Goal: Task Accomplishment & Management: Use online tool/utility

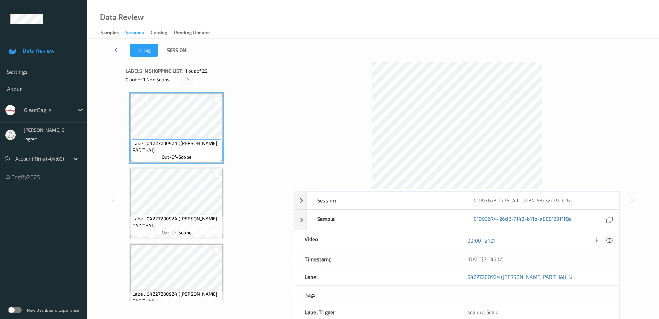
click at [190, 81] on icon at bounding box center [188, 80] width 6 height 6
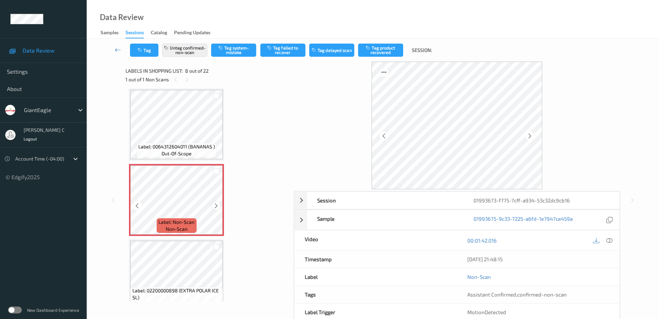
click at [213, 206] on icon at bounding box center [216, 206] width 6 height 6
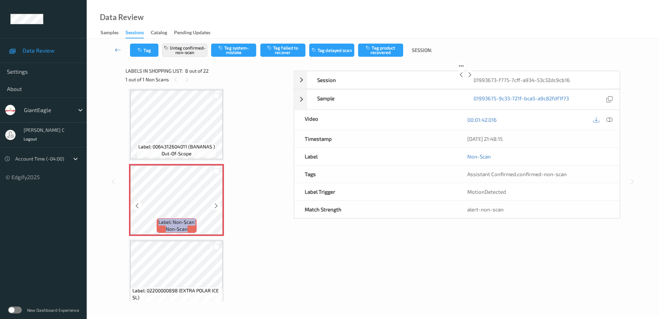
click at [213, 206] on icon at bounding box center [216, 206] width 6 height 6
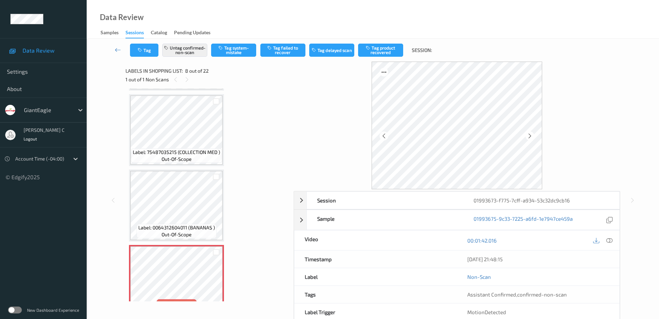
scroll to position [370, 0]
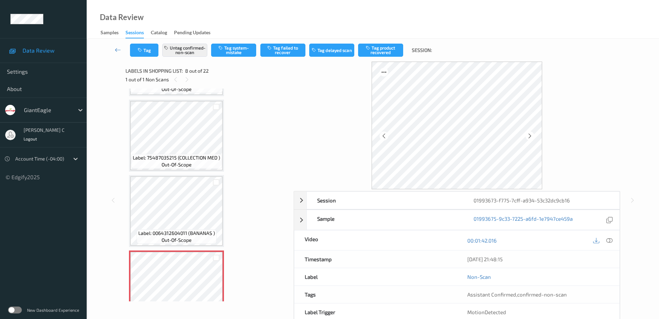
click at [185, 166] on span "out-of-scope" at bounding box center [176, 164] width 30 height 7
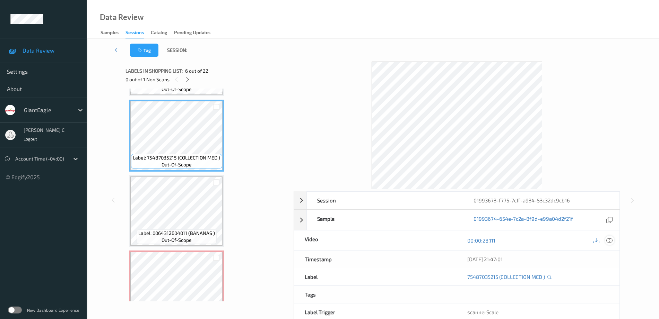
click at [609, 238] on icon at bounding box center [609, 241] width 6 height 6
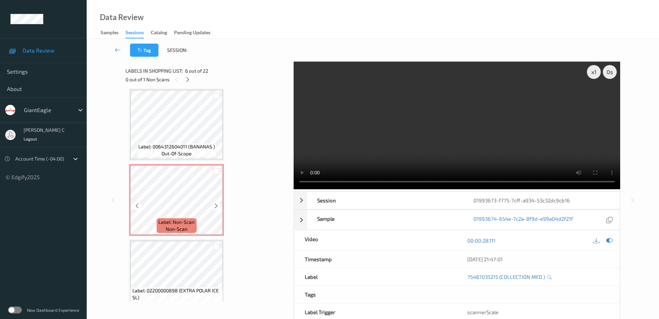
scroll to position [543, 0]
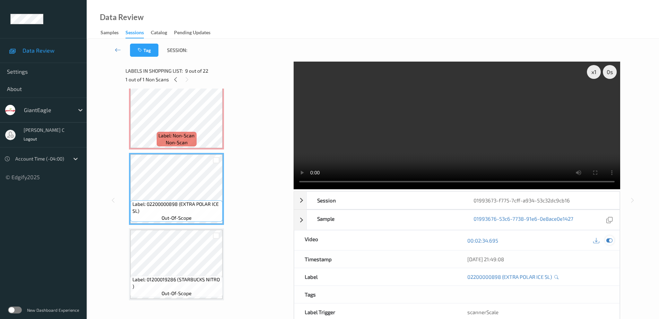
click at [612, 239] on icon at bounding box center [609, 241] width 6 height 6
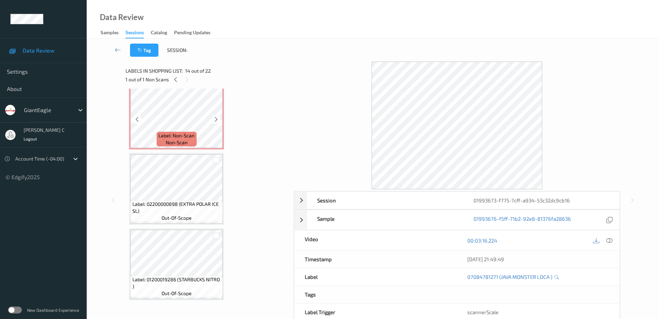
click at [196, 133] on div "Label: Non-Scan non-scan" at bounding box center [177, 139] width 40 height 15
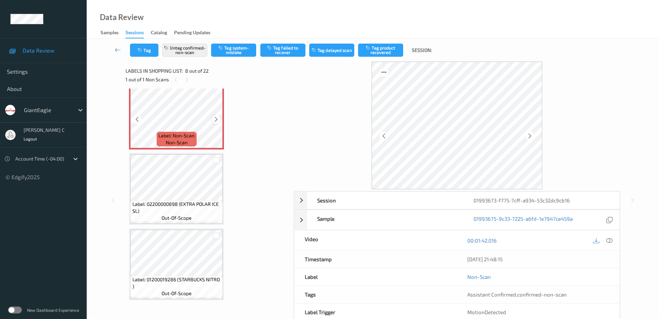
click at [219, 117] on div at bounding box center [216, 119] width 9 height 9
click at [218, 119] on icon at bounding box center [216, 119] width 6 height 6
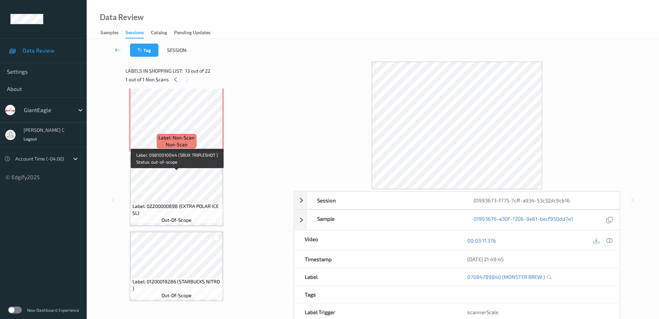
scroll to position [457, 0]
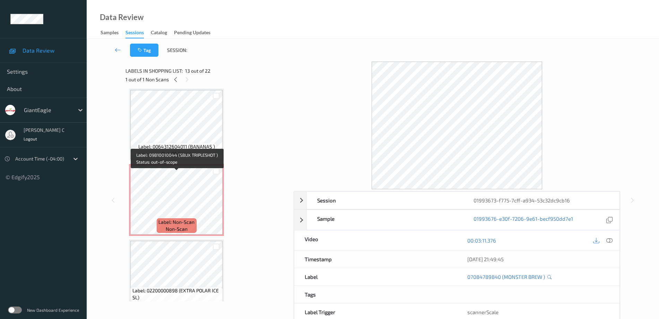
click at [193, 151] on div "Label: 0064312604011 (BANANAS ) out-of-scope" at bounding box center [177, 150] width 80 height 15
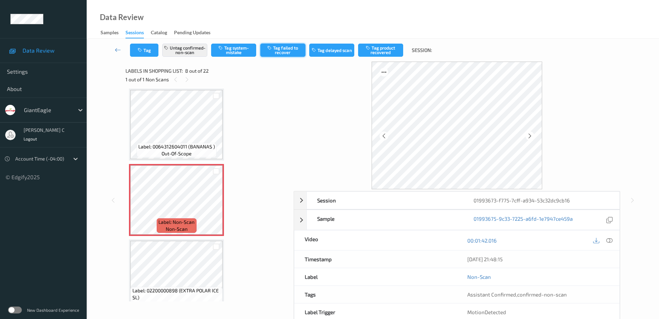
click at [286, 54] on button "Tag failed to recover" at bounding box center [282, 50] width 45 height 13
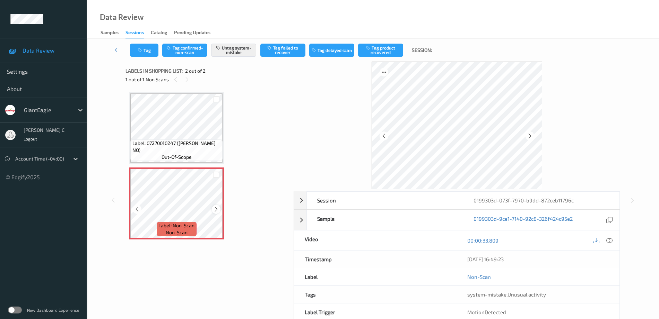
click at [215, 211] on icon at bounding box center [216, 210] width 6 height 6
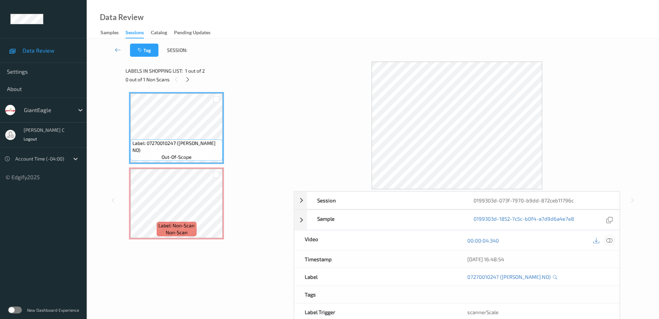
click at [606, 239] on icon at bounding box center [609, 241] width 6 height 6
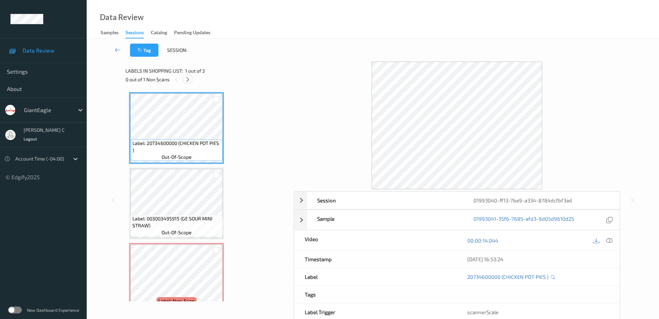
click at [189, 79] on icon at bounding box center [188, 80] width 6 height 6
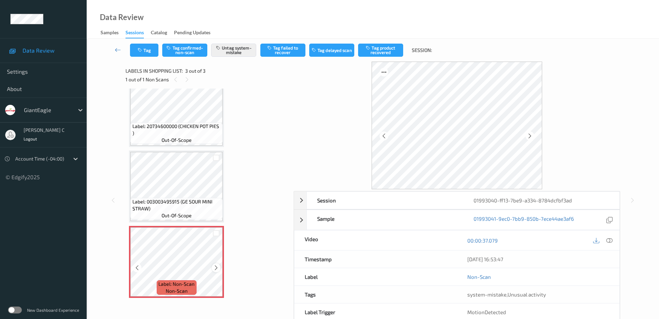
click at [216, 267] on icon at bounding box center [216, 268] width 6 height 6
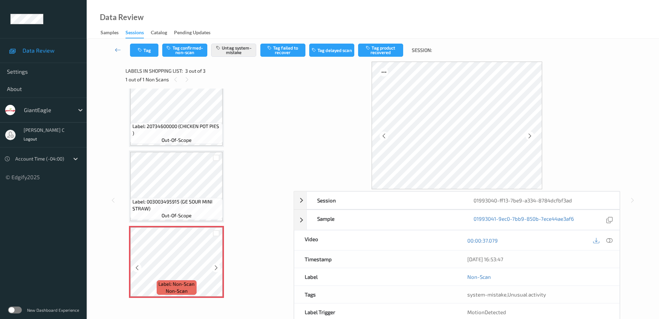
click at [216, 267] on icon at bounding box center [216, 268] width 6 height 6
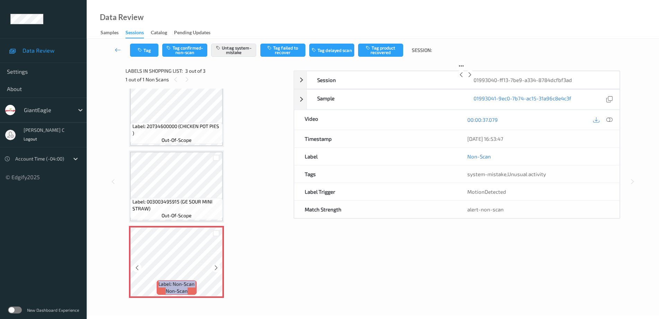
click at [216, 267] on icon at bounding box center [216, 268] width 6 height 6
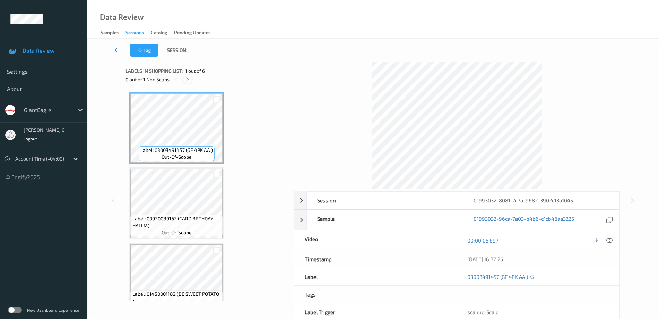
click at [188, 80] on icon at bounding box center [188, 80] width 6 height 6
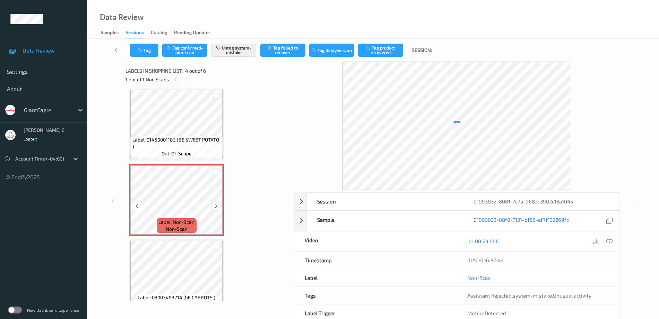
click at [212, 207] on div at bounding box center [216, 206] width 9 height 9
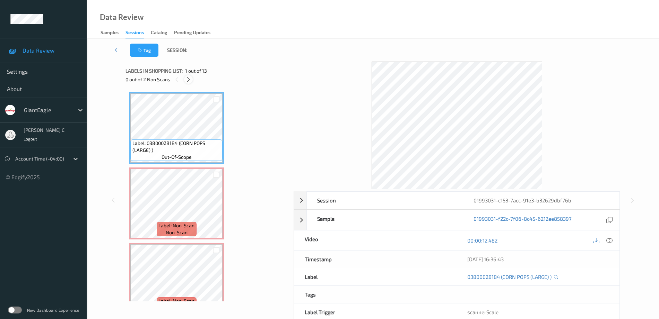
click at [187, 76] on div at bounding box center [188, 79] width 9 height 9
click at [610, 240] on icon at bounding box center [609, 241] width 6 height 6
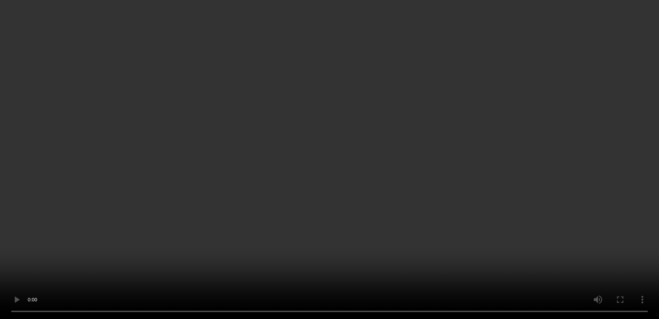
scroll to position [87, 0]
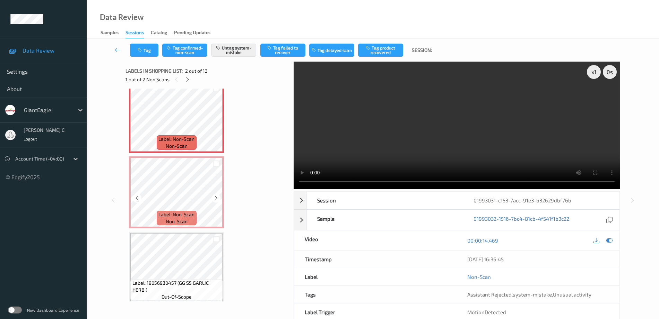
click at [191, 215] on span "Label: Non-Scan" at bounding box center [176, 214] width 36 height 7
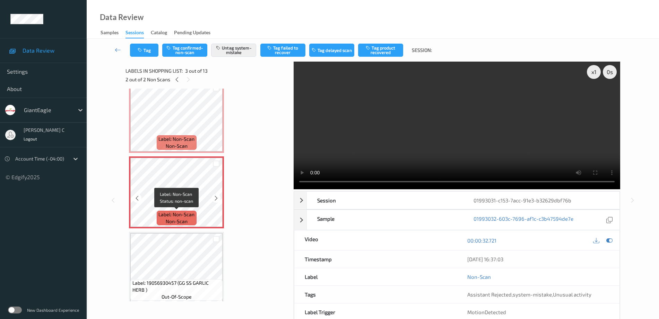
scroll to position [43, 0]
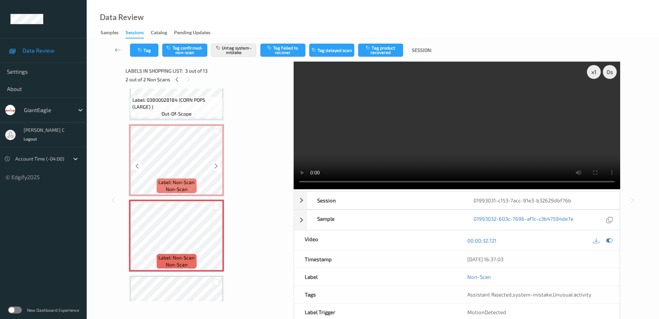
click at [190, 184] on span "Label: Non-Scan" at bounding box center [176, 182] width 36 height 7
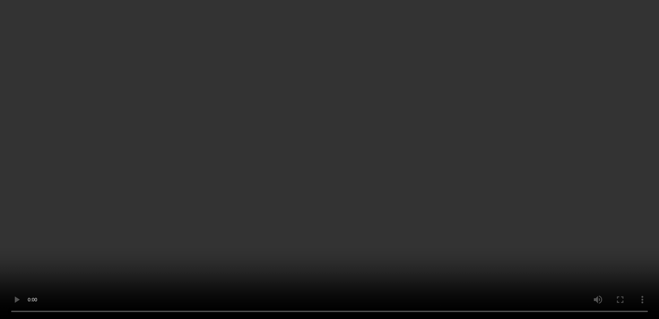
scroll to position [130, 0]
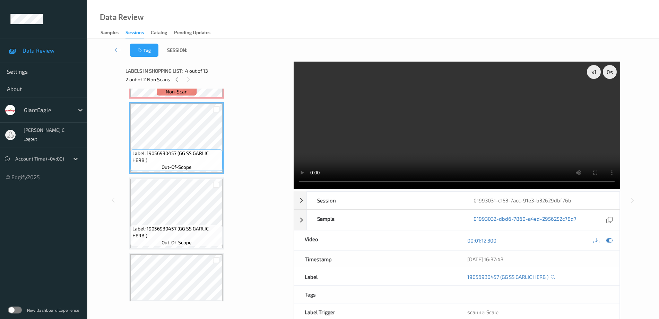
click at [180, 237] on span "Label: 19056930457 (GG SS GARLIC HERB )" at bounding box center [176, 233] width 89 height 14
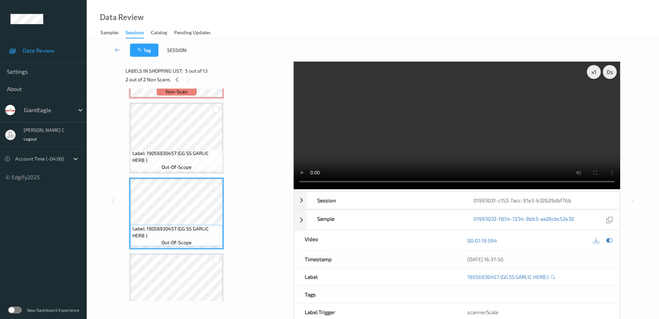
scroll to position [173, 0]
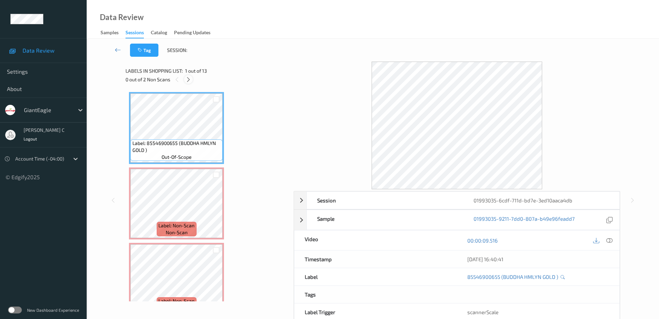
click at [188, 81] on icon at bounding box center [188, 80] width 6 height 6
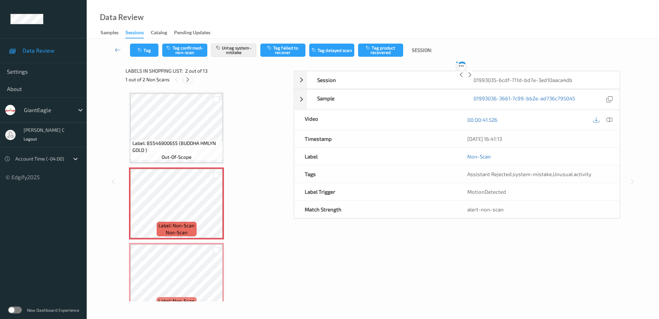
scroll to position [3, 0]
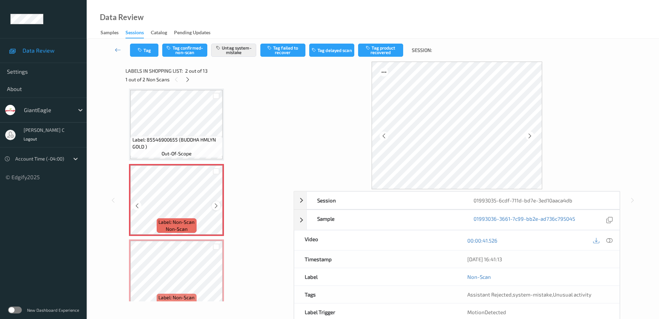
click at [218, 208] on icon at bounding box center [216, 206] width 6 height 6
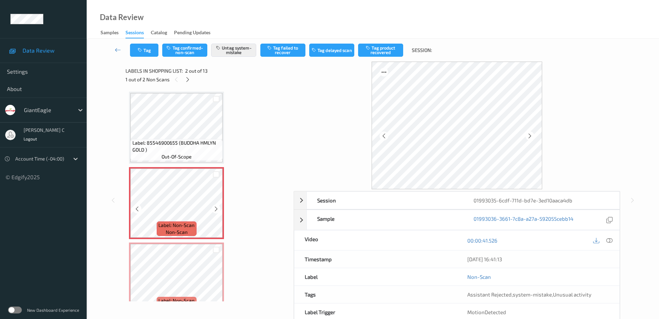
scroll to position [0, 0]
click at [174, 140] on span "Label: 85546900655 (BUDDHA HMLYN GOLD )" at bounding box center [176, 147] width 89 height 14
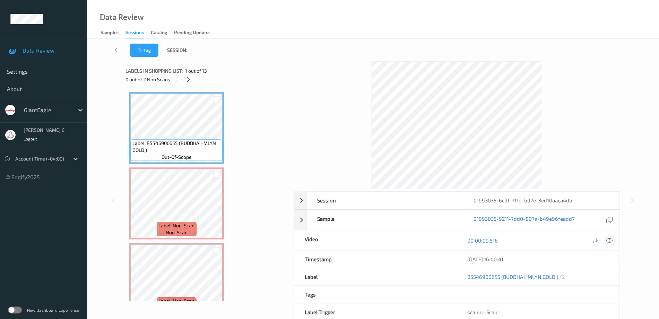
click at [610, 238] on icon at bounding box center [609, 241] width 6 height 6
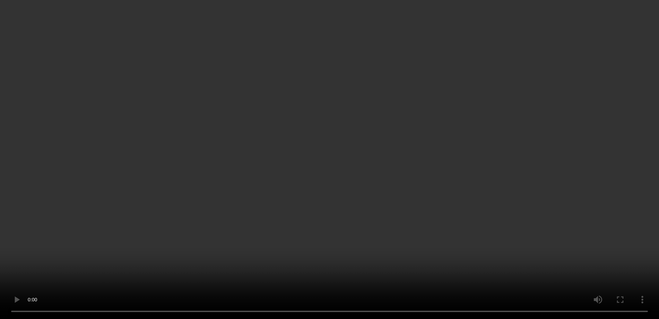
scroll to position [43, 0]
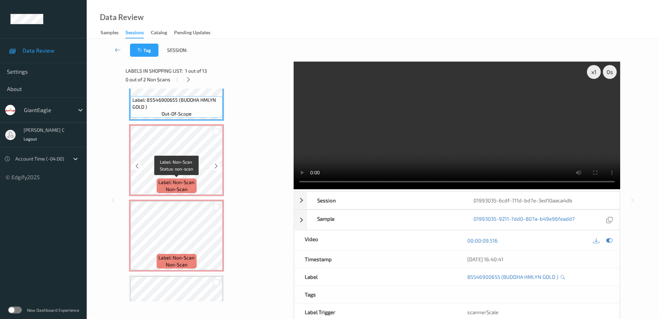
click at [185, 183] on span "Label: Non-Scan" at bounding box center [176, 182] width 36 height 7
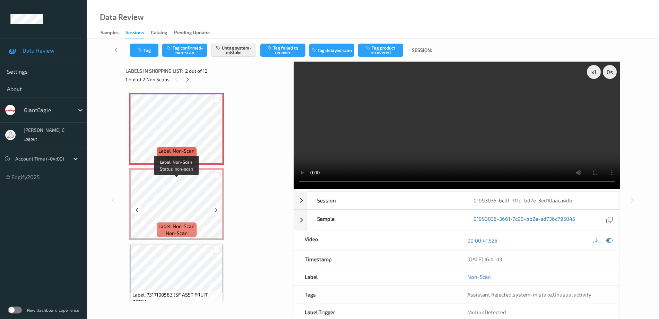
scroll to position [87, 0]
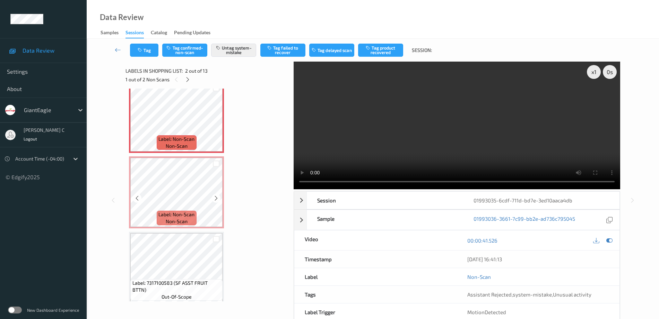
click at [187, 218] on span "Label: Non-Scan" at bounding box center [176, 214] width 36 height 7
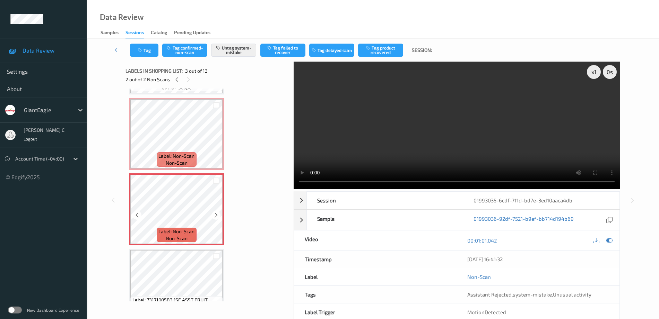
scroll to position [43, 0]
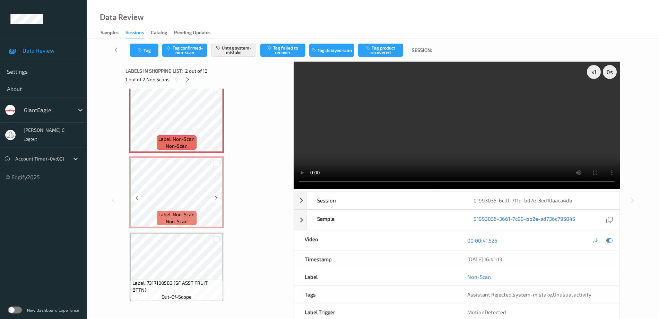
click at [172, 225] on span "non-scan" at bounding box center [177, 221] width 22 height 7
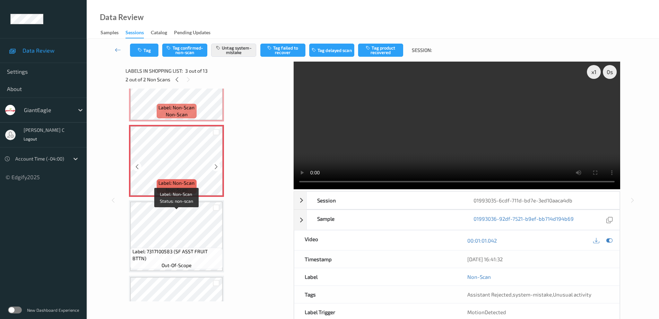
scroll to position [130, 0]
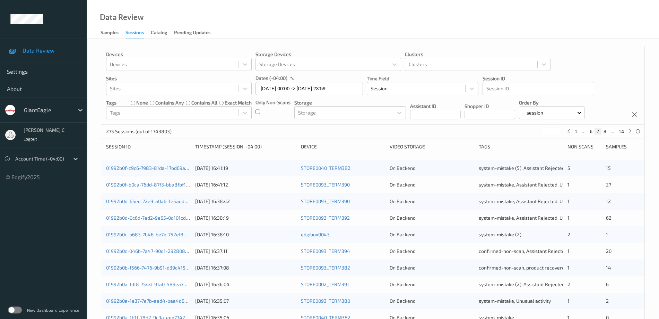
scroll to position [202, 0]
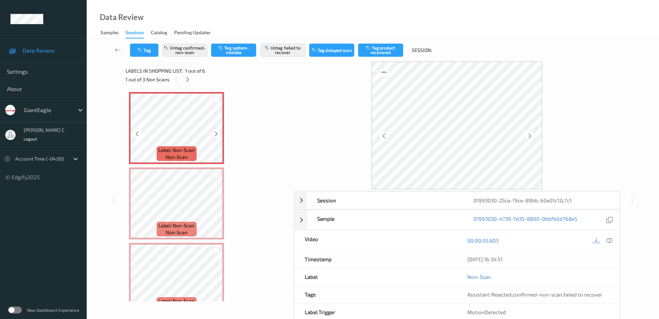
click at [216, 137] on icon at bounding box center [216, 134] width 6 height 6
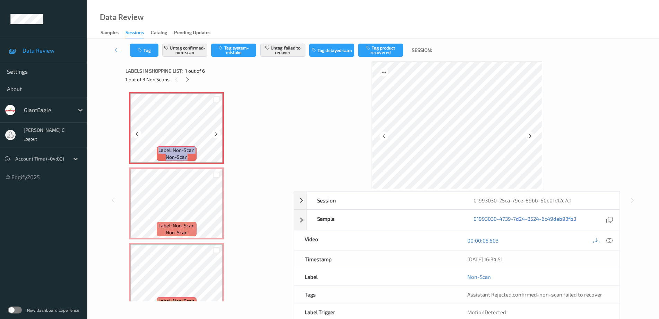
click at [216, 137] on icon at bounding box center [216, 134] width 6 height 6
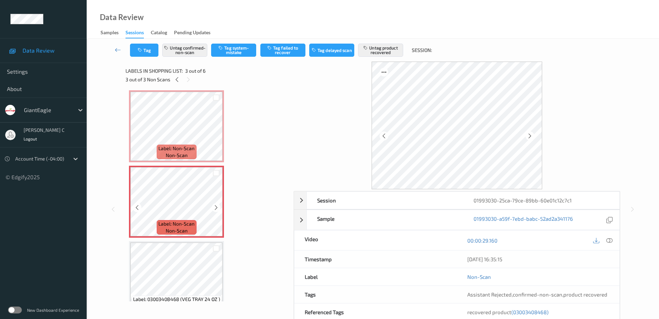
scroll to position [87, 0]
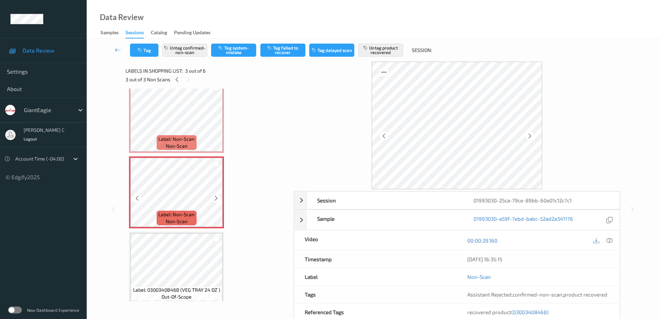
click at [217, 199] on icon at bounding box center [216, 198] width 6 height 6
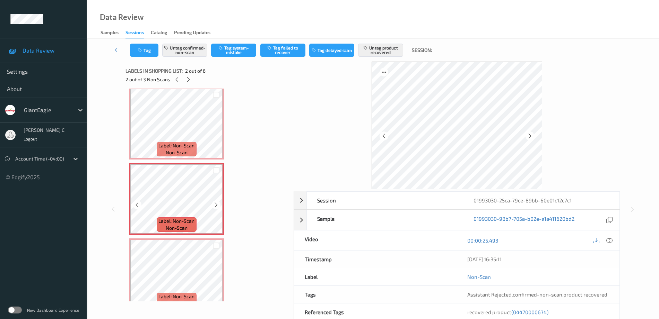
scroll to position [0, 0]
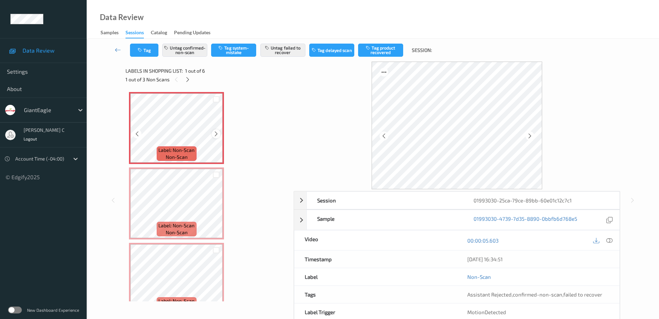
click at [216, 133] on icon at bounding box center [216, 134] width 6 height 6
drag, startPoint x: 608, startPoint y: 242, endPoint x: 607, endPoint y: 247, distance: 4.9
click at [608, 242] on icon at bounding box center [609, 241] width 6 height 6
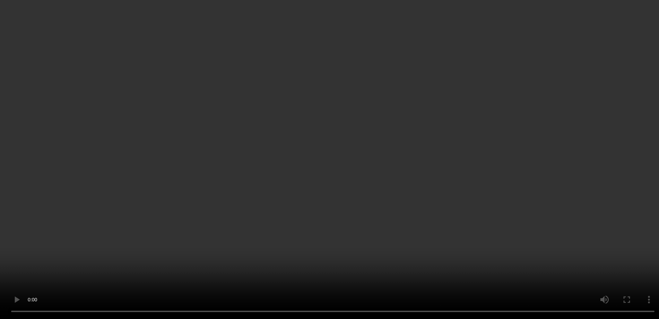
scroll to position [130, 0]
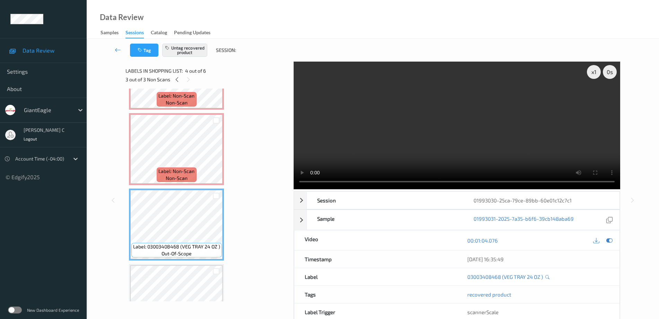
click at [171, 104] on span "non-scan" at bounding box center [177, 102] width 22 height 7
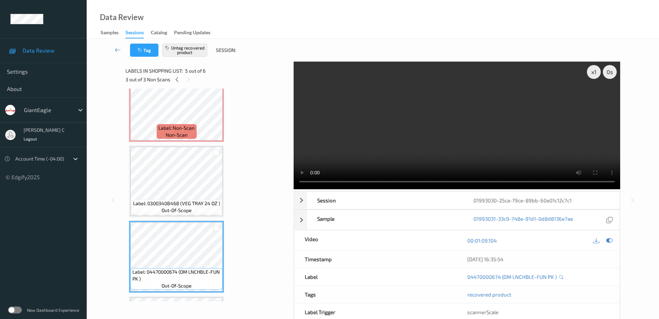
scroll to position [217, 0]
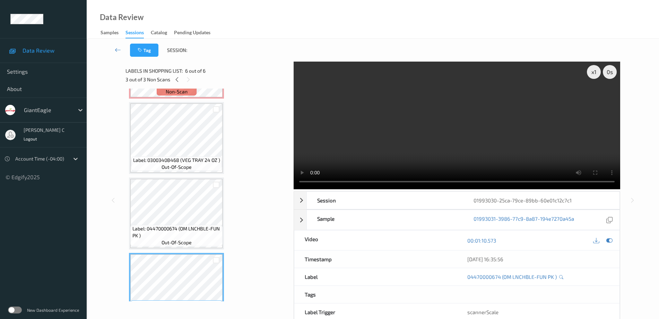
click at [185, 228] on span "Label: 04470000674 (OM LNCHBLE-FUN PK )" at bounding box center [176, 233] width 89 height 14
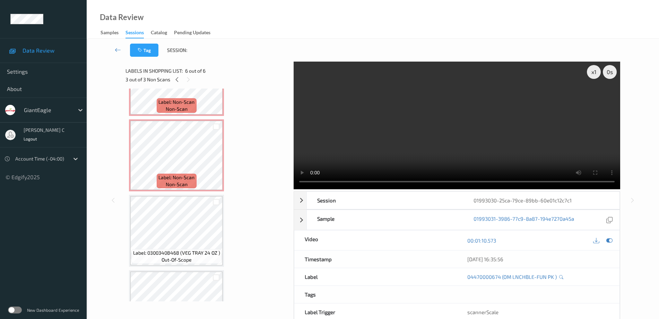
scroll to position [114, 0]
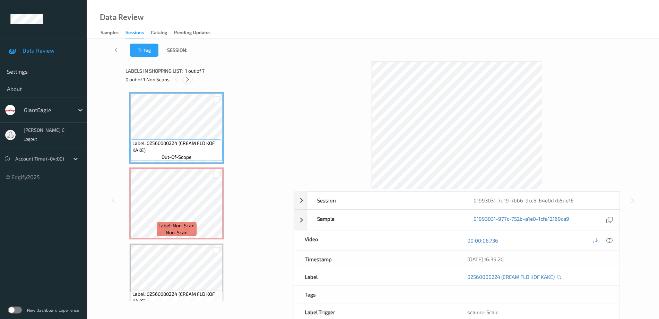
click at [187, 79] on icon at bounding box center [188, 80] width 6 height 6
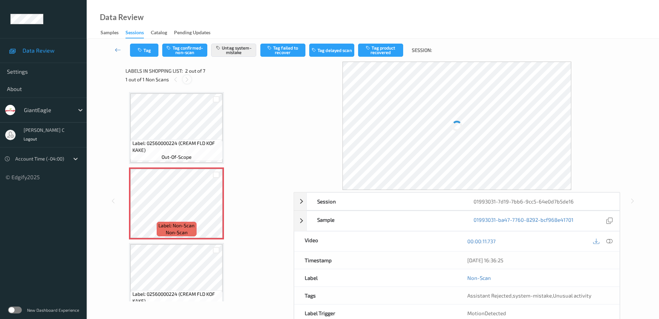
scroll to position [3, 0]
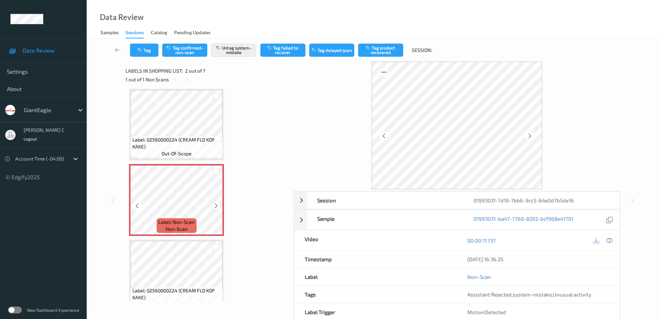
click at [216, 208] on icon at bounding box center [216, 206] width 6 height 6
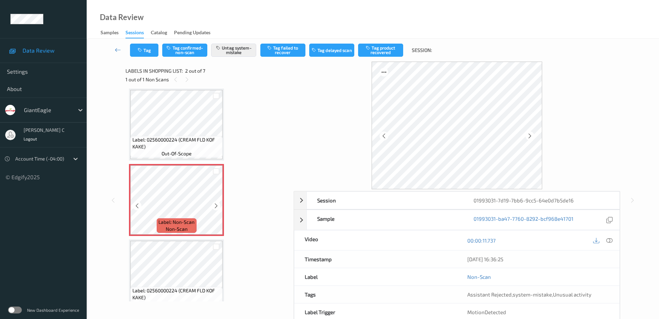
click at [216, 208] on icon at bounding box center [216, 206] width 6 height 6
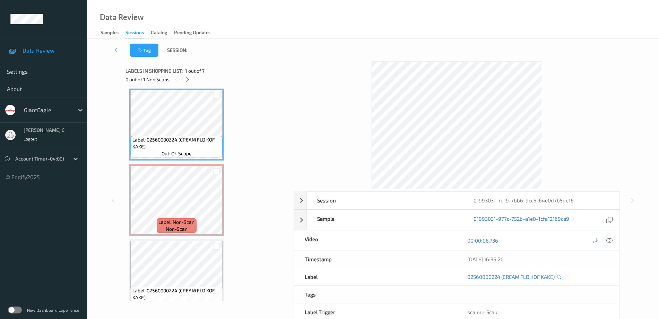
click at [178, 142] on span "Label: 02560000224 (CREAM FLD KOF KAKE)" at bounding box center [176, 144] width 89 height 14
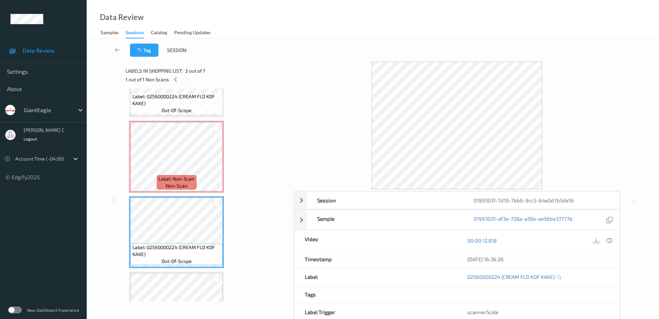
scroll to position [133, 0]
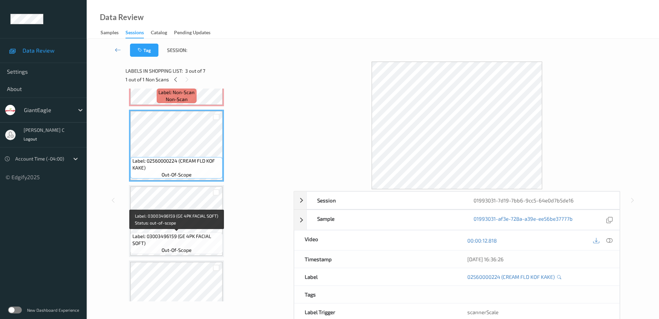
click at [187, 235] on span "Label: 03003496159 (GE 4PK FACIAL SOFT)" at bounding box center [176, 240] width 89 height 14
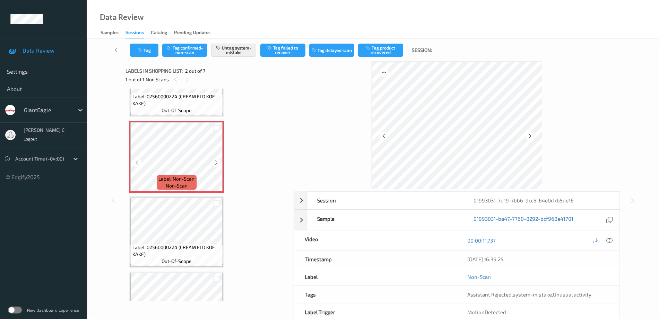
scroll to position [3, 0]
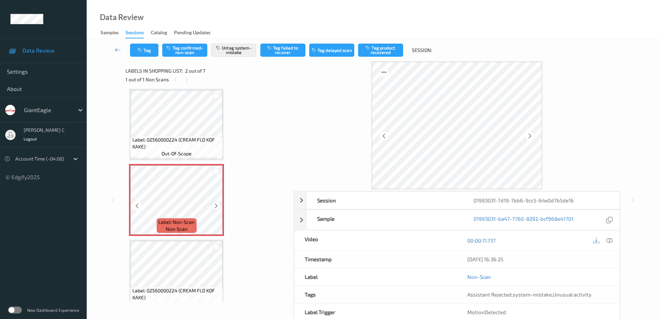
click at [217, 207] on icon at bounding box center [216, 206] width 6 height 6
click at [181, 139] on span "Label: 02560000224 (CREAM FLD KOF KAKE)" at bounding box center [176, 144] width 89 height 14
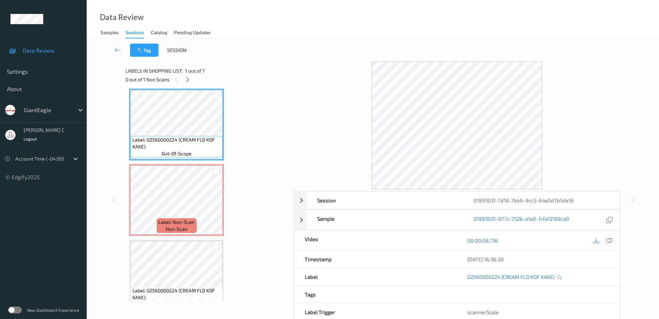
click at [607, 239] on icon at bounding box center [609, 241] width 6 height 6
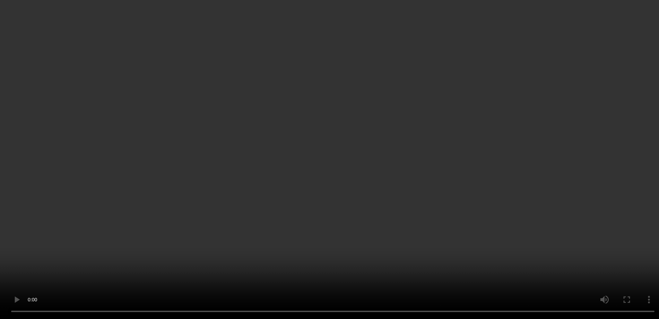
scroll to position [47, 0]
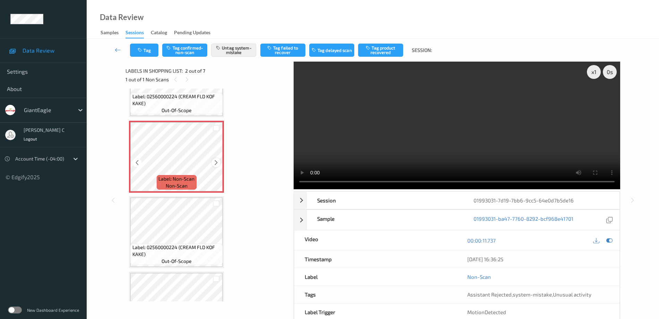
click at [217, 161] on icon at bounding box center [216, 163] width 6 height 6
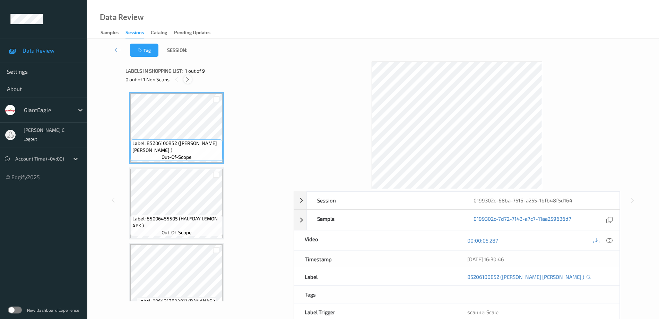
click at [188, 79] on icon at bounding box center [188, 80] width 6 height 6
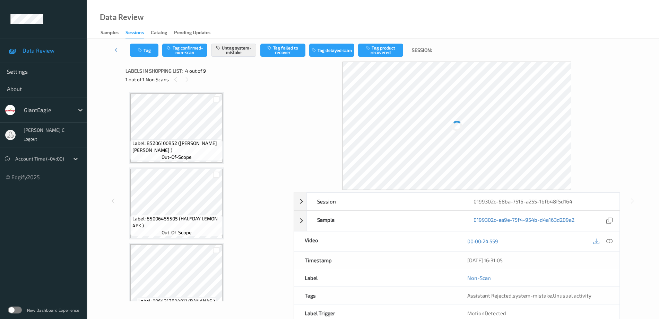
scroll to position [155, 0]
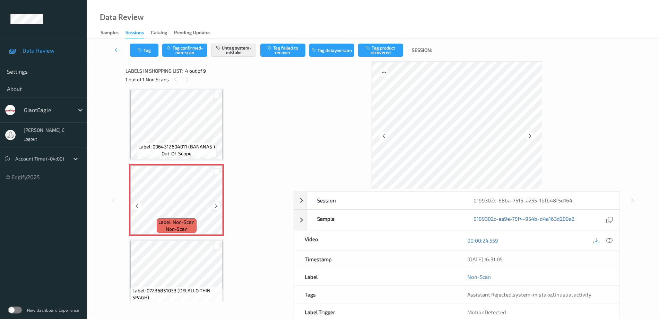
click at [217, 206] on icon at bounding box center [216, 206] width 6 height 6
click at [196, 144] on span "Label: 0064312604011 (BANANAS )" at bounding box center [176, 146] width 77 height 7
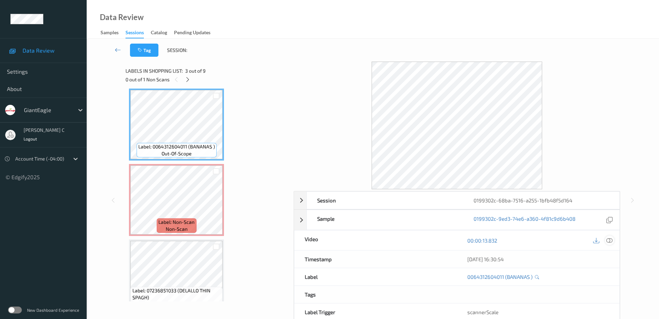
click at [609, 243] on icon at bounding box center [609, 241] width 6 height 6
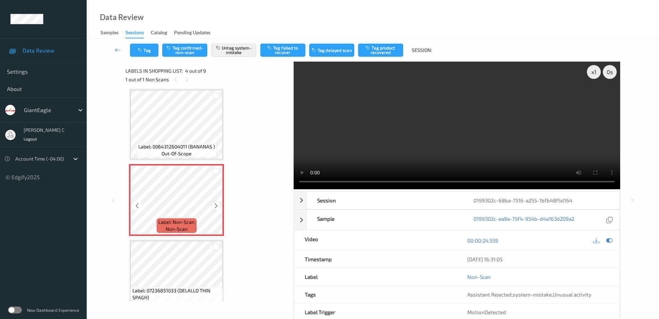
click at [216, 205] on icon at bounding box center [216, 206] width 6 height 6
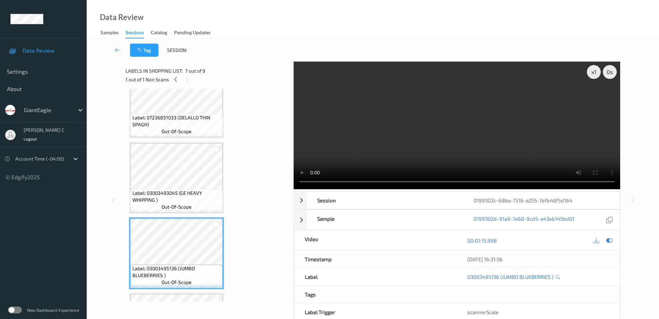
scroll to position [198, 0]
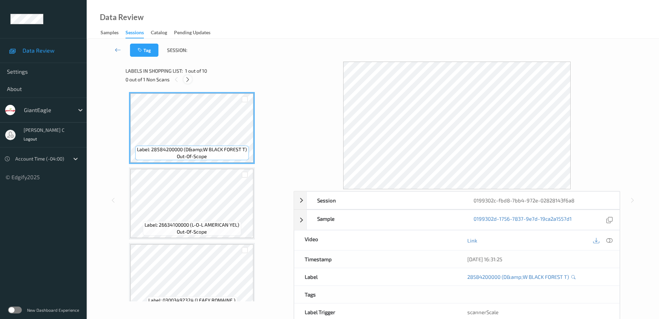
click at [187, 78] on icon at bounding box center [188, 80] width 6 height 6
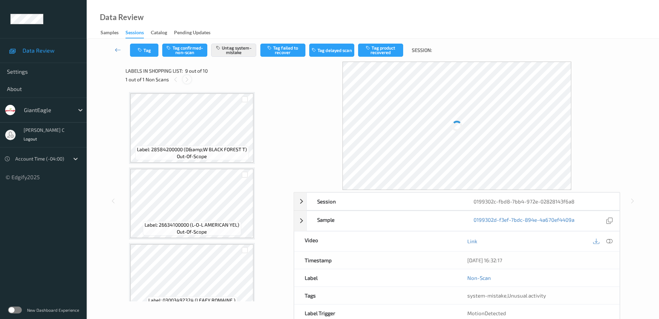
scroll to position [532, 0]
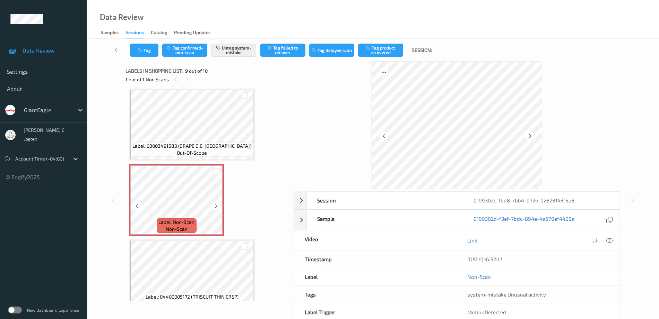
click at [217, 205] on icon at bounding box center [216, 206] width 6 height 6
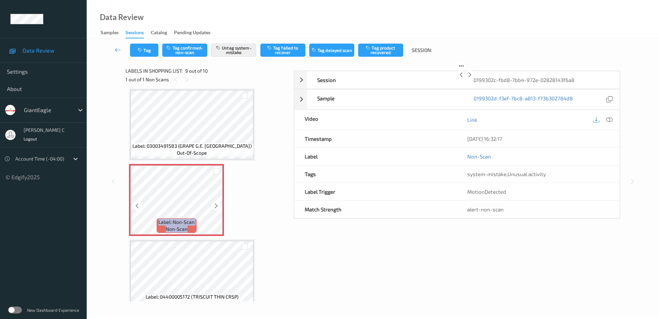
click at [217, 205] on icon at bounding box center [216, 206] width 6 height 6
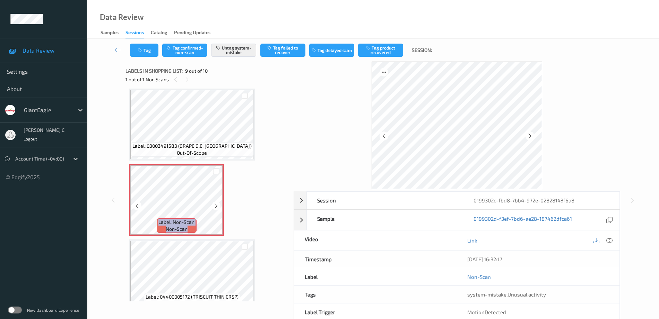
click at [217, 205] on icon at bounding box center [216, 206] width 6 height 6
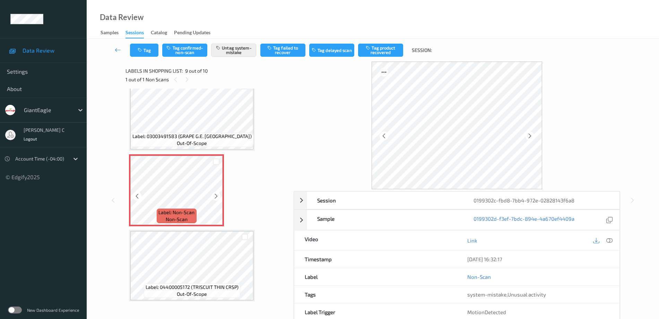
scroll to position [546, 0]
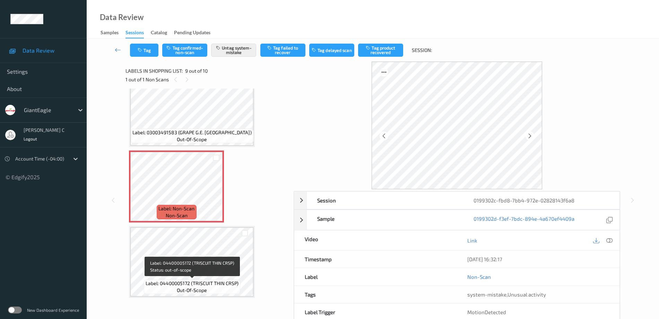
click at [209, 280] on span "Label: 04400005172 (TRISCUIT THIN CRSP)" at bounding box center [192, 283] width 93 height 7
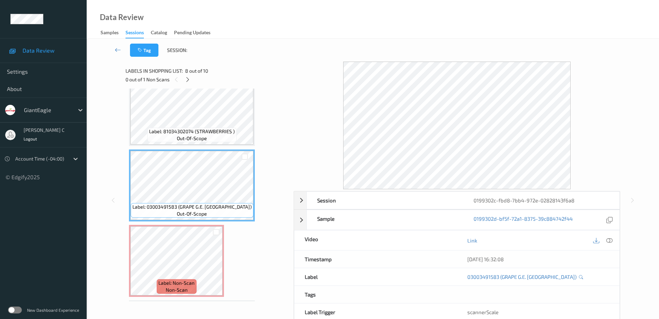
scroll to position [459, 0]
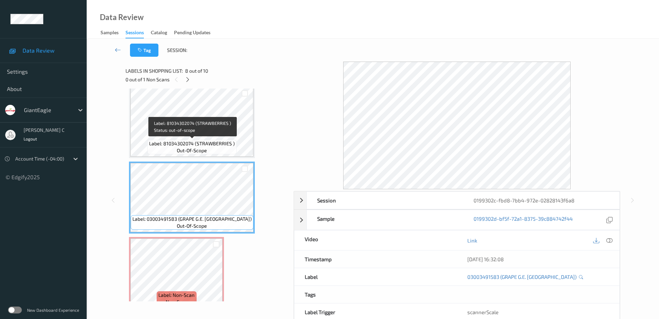
click at [175, 145] on span "Label: 81034302074 (STRAWBERRIES )" at bounding box center [192, 143] width 86 height 7
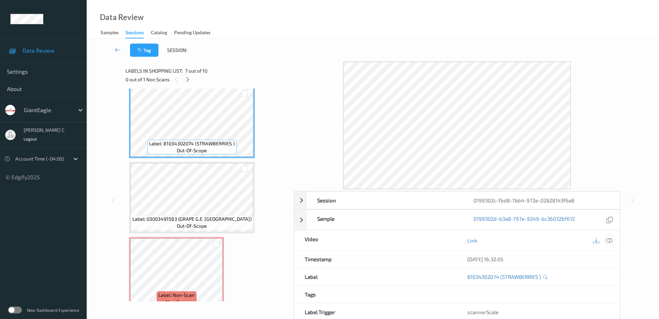
click at [605, 239] on div at bounding box center [602, 240] width 23 height 9
click at [607, 240] on icon at bounding box center [609, 241] width 6 height 6
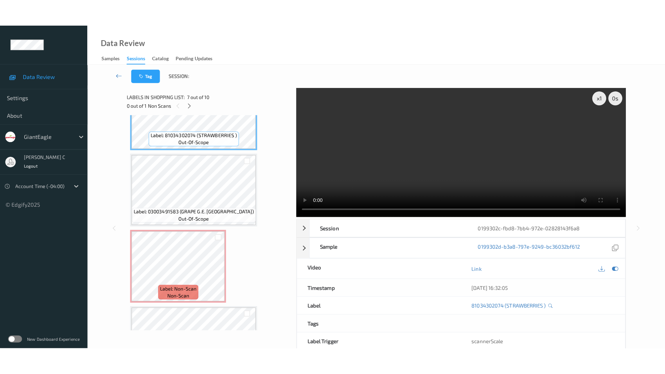
scroll to position [520, 0]
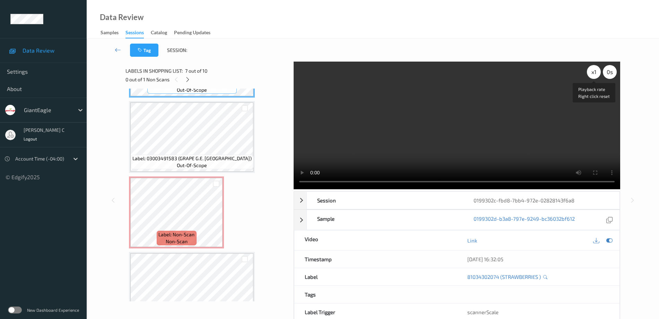
click at [596, 72] on div "x 1" at bounding box center [594, 72] width 14 height 14
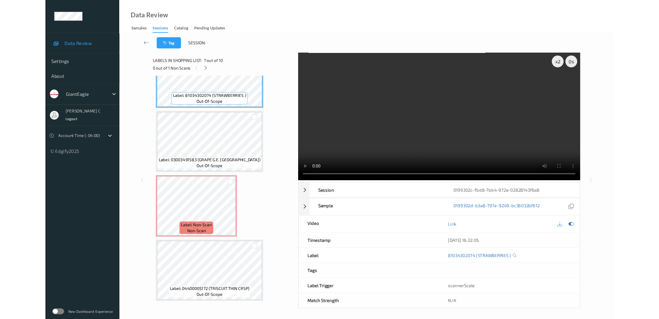
scroll to position [491, 0]
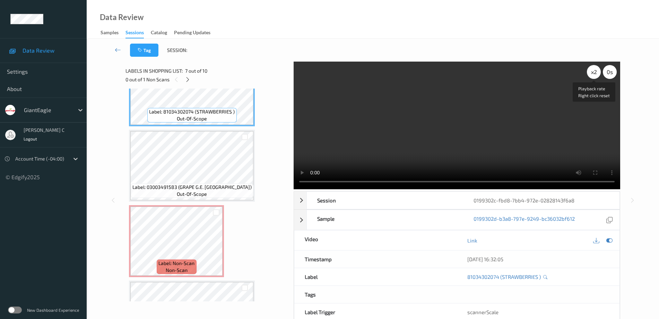
click at [593, 74] on div "x 2" at bounding box center [594, 72] width 14 height 14
click at [593, 74] on div "x 4" at bounding box center [594, 72] width 14 height 14
click at [593, 74] on div "x 8" at bounding box center [594, 72] width 14 height 14
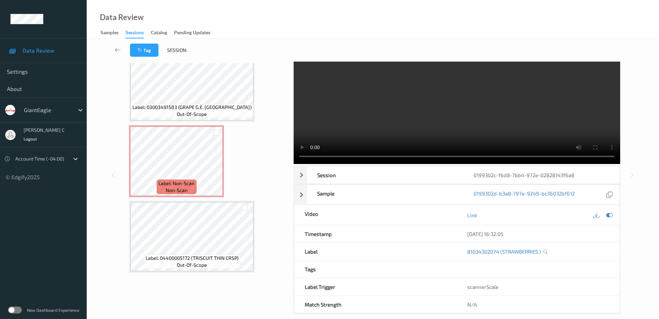
scroll to position [34, 0]
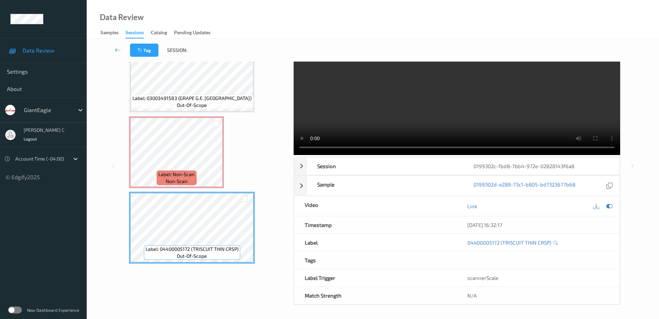
click at [170, 173] on span "Label: Non-Scan" at bounding box center [176, 174] width 36 height 7
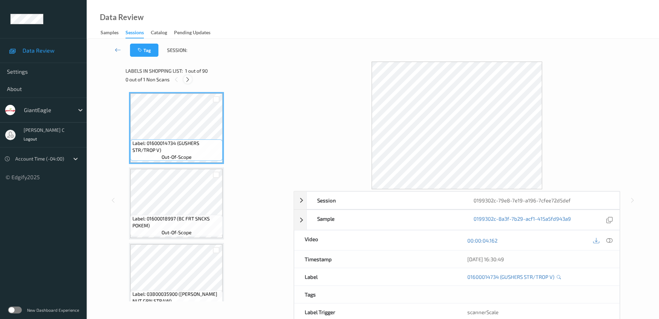
click at [189, 78] on icon at bounding box center [188, 80] width 6 height 6
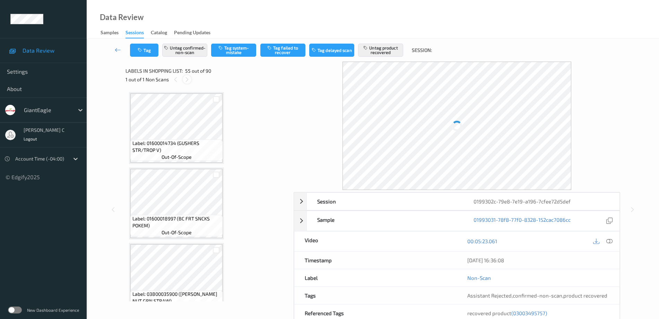
scroll to position [4007, 0]
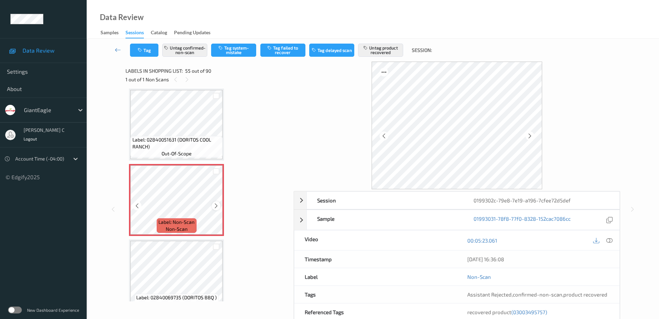
click at [217, 208] on icon at bounding box center [216, 206] width 6 height 6
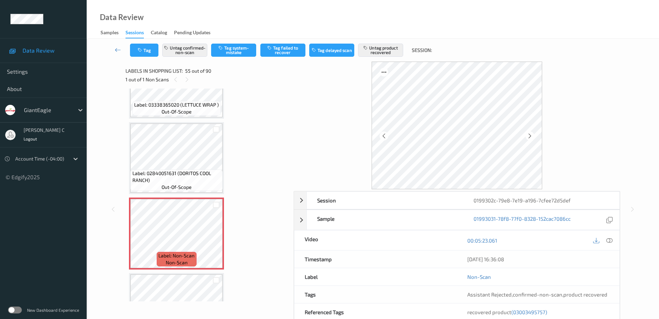
scroll to position [3964, 0]
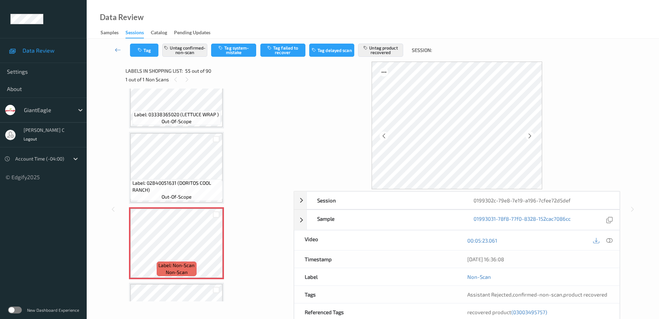
click at [193, 132] on div "Label: 02840051631 (DORITOS COOL RANCH) out-of-scope" at bounding box center [176, 168] width 95 height 72
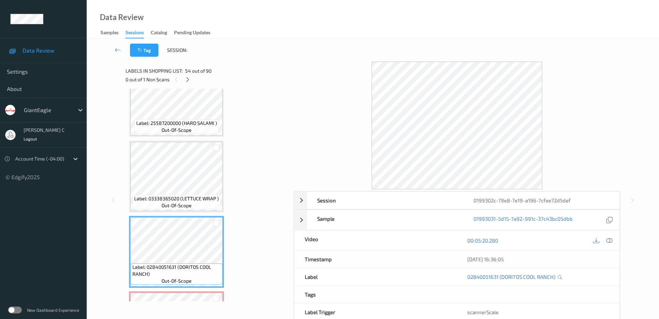
scroll to position [3877, 0]
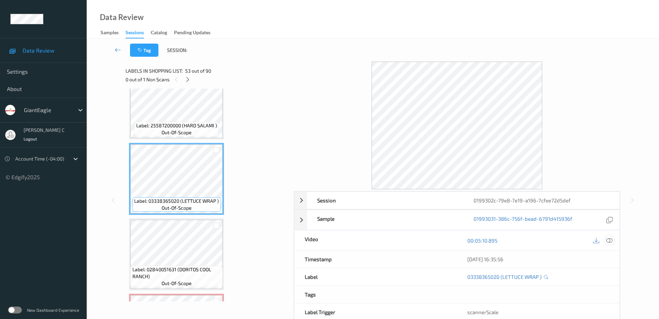
drag, startPoint x: 604, startPoint y: 241, endPoint x: 609, endPoint y: 243, distance: 4.8
click at [606, 242] on div at bounding box center [602, 240] width 23 height 9
click at [609, 243] on icon at bounding box center [609, 241] width 6 height 6
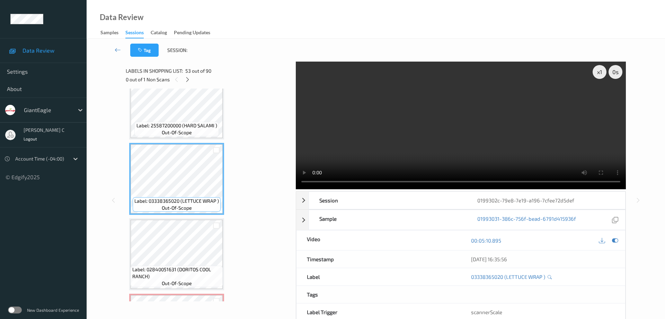
click at [301, 88] on video at bounding box center [461, 126] width 330 height 128
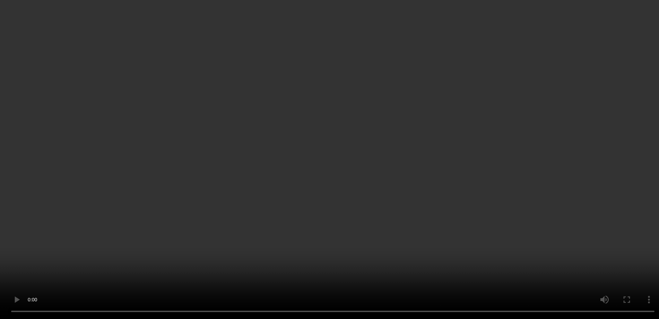
scroll to position [4137, 0]
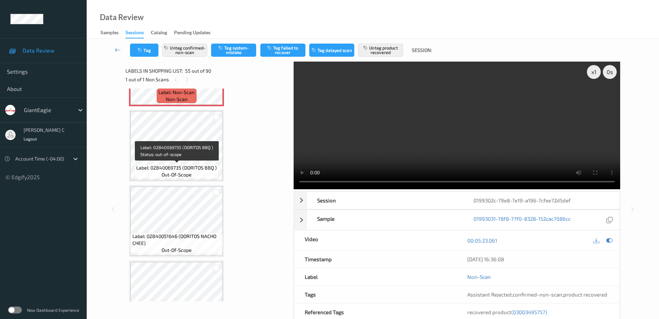
click at [183, 178] on span "out-of-scope" at bounding box center [176, 175] width 30 height 7
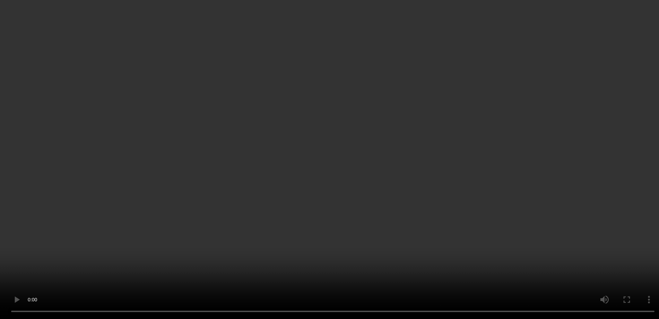
scroll to position [4353, 0]
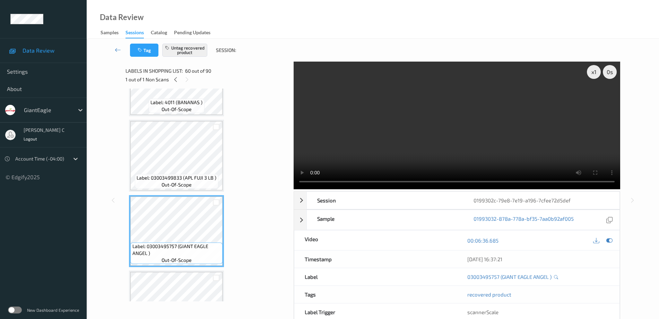
click at [186, 188] on div "Label: 03003499833 (APL FUJI 3 LB ) out-of-scope" at bounding box center [176, 181] width 83 height 15
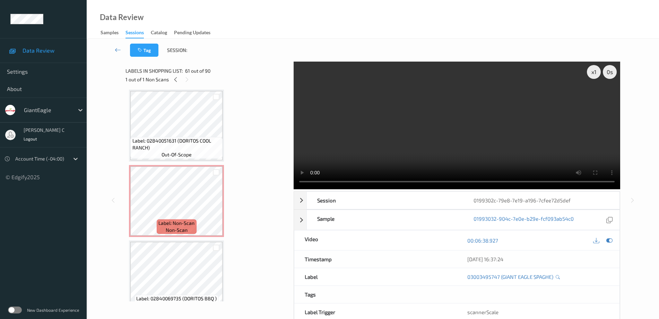
scroll to position [4050, 0]
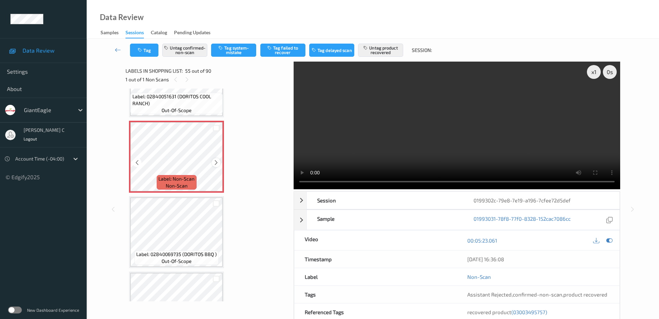
click at [218, 166] on icon at bounding box center [216, 163] width 6 height 6
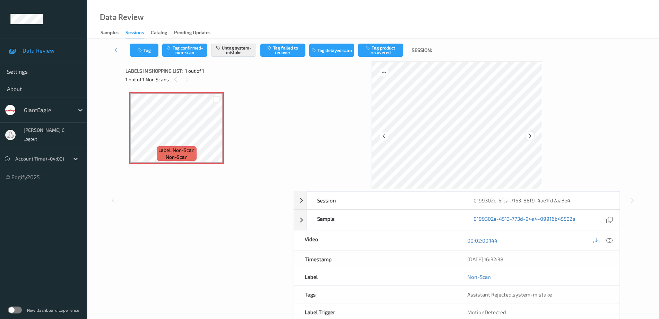
click at [529, 139] on div at bounding box center [529, 136] width 9 height 9
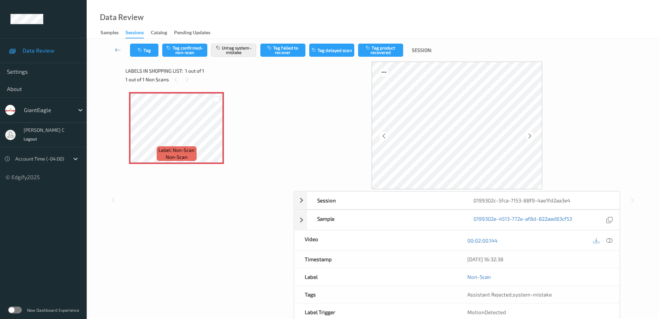
click at [529, 139] on div at bounding box center [529, 136] width 9 height 9
click at [613, 239] on div at bounding box center [609, 240] width 9 height 9
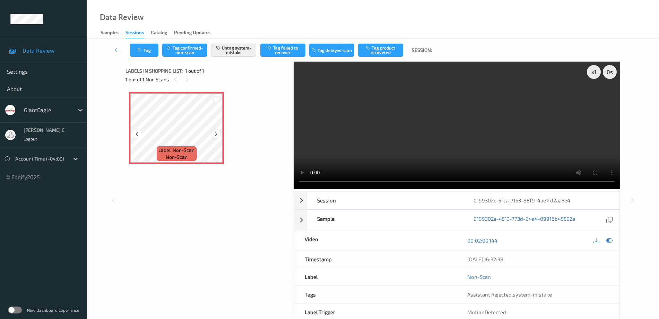
click at [214, 136] on icon at bounding box center [216, 134] width 6 height 6
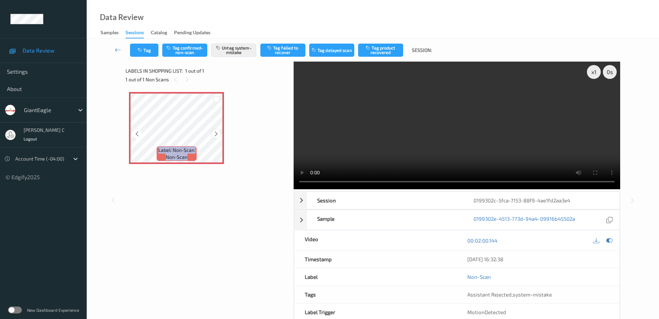
click at [217, 135] on icon at bounding box center [216, 134] width 6 height 6
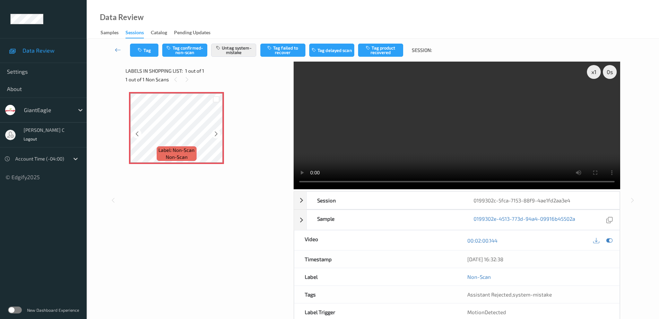
click at [217, 135] on icon at bounding box center [216, 134] width 6 height 6
click at [612, 240] on icon at bounding box center [609, 241] width 6 height 6
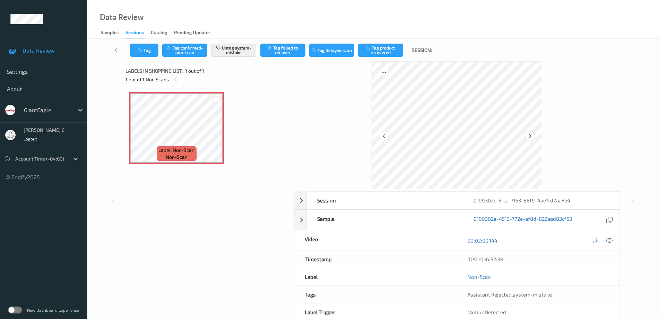
click at [530, 138] on icon at bounding box center [530, 136] width 6 height 6
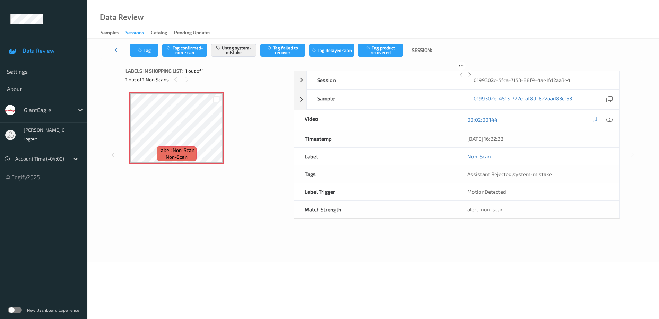
click at [473, 78] on icon at bounding box center [470, 75] width 6 height 6
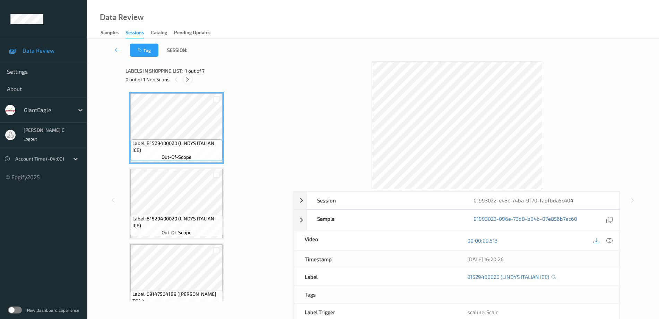
click at [187, 81] on icon at bounding box center [188, 80] width 6 height 6
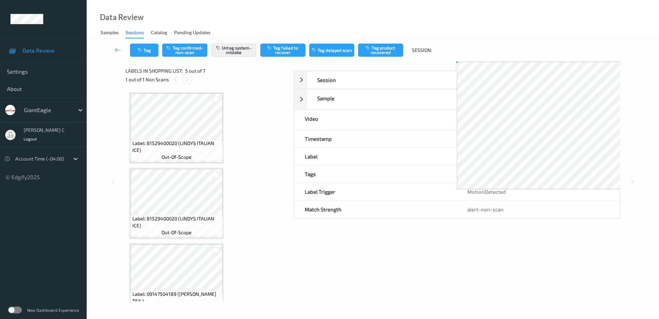
scroll to position [230, 0]
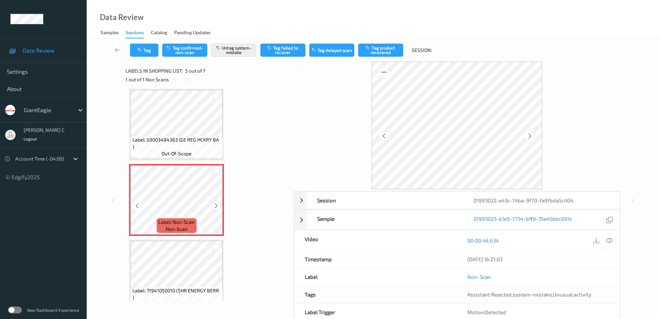
click at [218, 204] on icon at bounding box center [216, 206] width 6 height 6
click at [194, 137] on span "Label: 03003494363 (GE REG HCKRY BA )" at bounding box center [176, 144] width 89 height 14
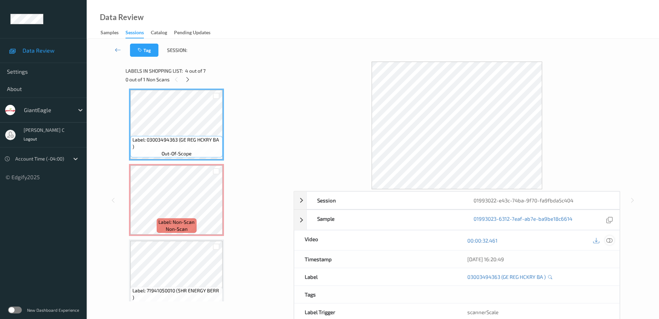
click at [611, 240] on icon at bounding box center [609, 241] width 6 height 6
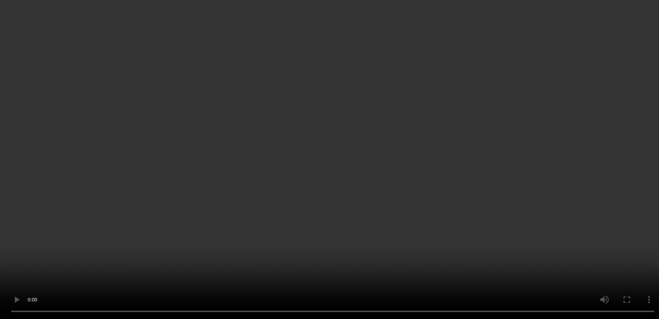
scroll to position [317, 0]
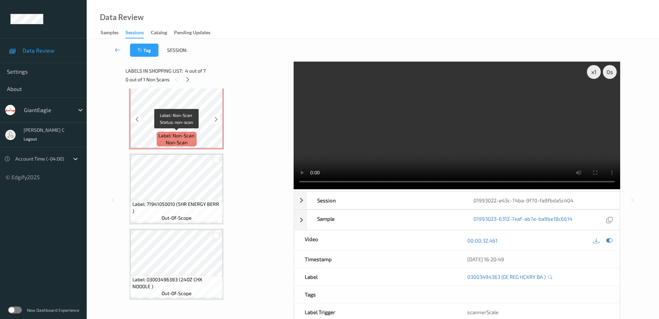
click at [191, 132] on span "Label: Non-Scan" at bounding box center [176, 135] width 36 height 7
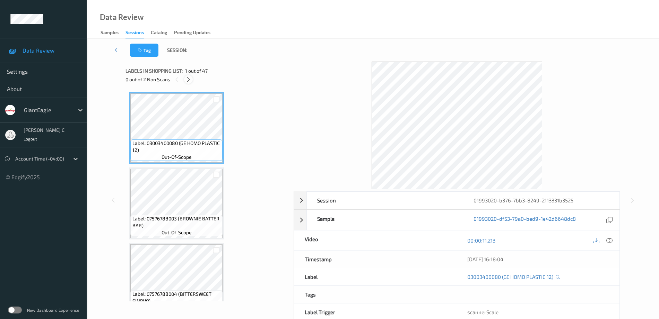
click at [188, 79] on icon at bounding box center [188, 80] width 6 height 6
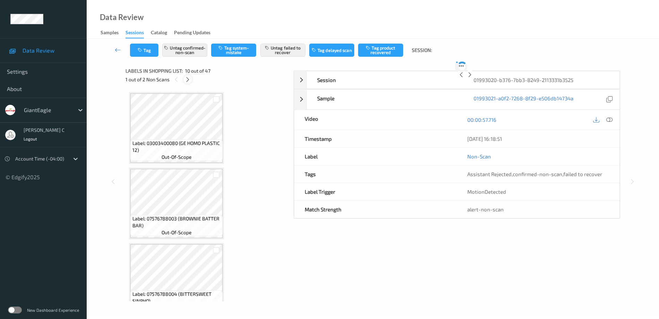
scroll to position [608, 0]
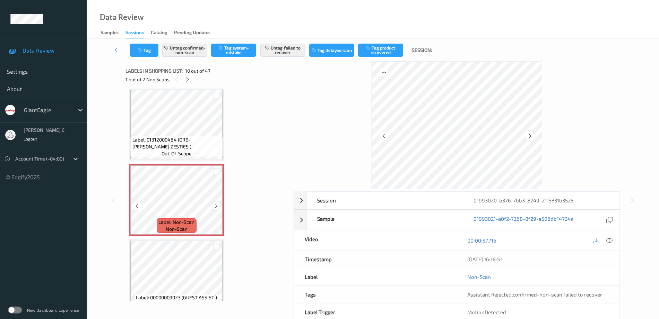
click at [218, 206] on icon at bounding box center [216, 206] width 6 height 6
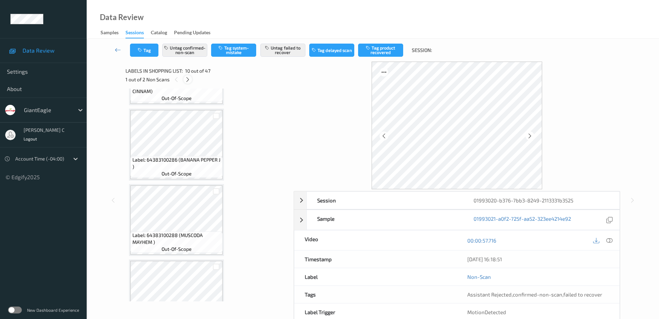
click at [190, 80] on icon at bounding box center [188, 80] width 6 height 6
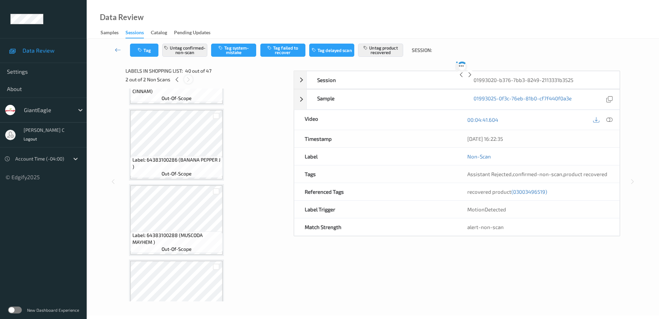
scroll to position [2874, 0]
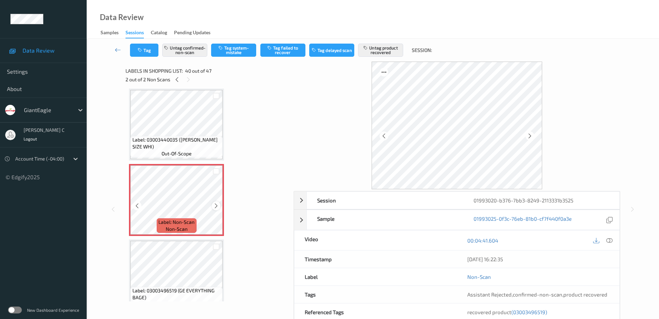
click at [217, 206] on icon at bounding box center [216, 206] width 6 height 6
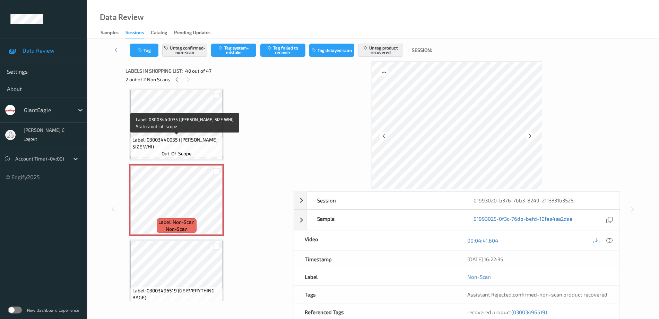
click at [189, 143] on span "Label: 03003440035 (G.E. KING SIZE WHI)" at bounding box center [176, 144] width 89 height 14
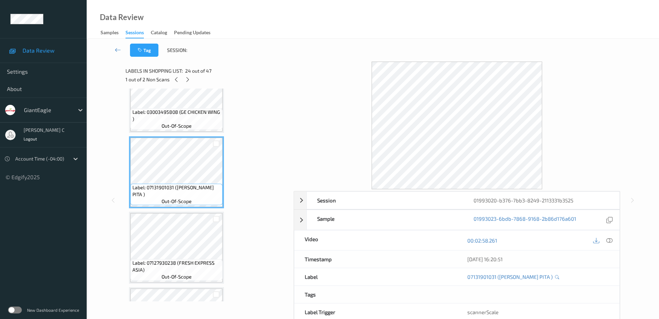
scroll to position [1704, 0]
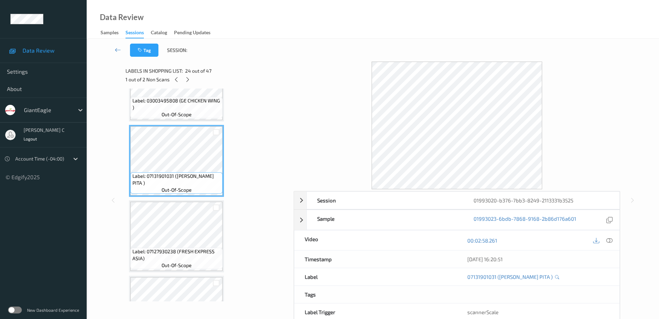
click at [198, 199] on div "Label: 03003400080 (GE HOMO PLASTIC 12) out-of-scope Label: 07576788003 (BROWNI…" at bounding box center [207, 161] width 156 height 3547
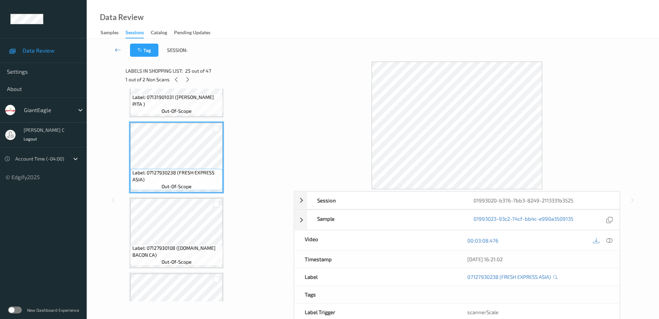
scroll to position [1791, 0]
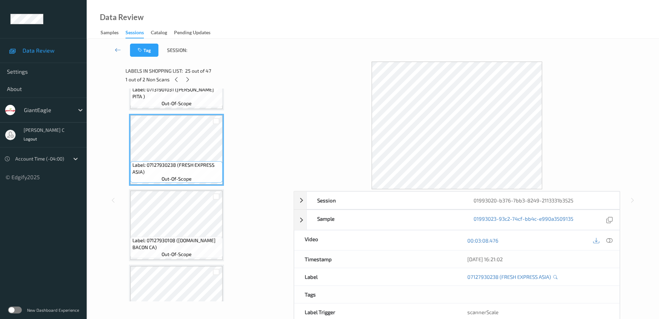
click at [190, 239] on span "Label: 07127930108 (F.EXPRESS BACON CA)" at bounding box center [176, 244] width 89 height 14
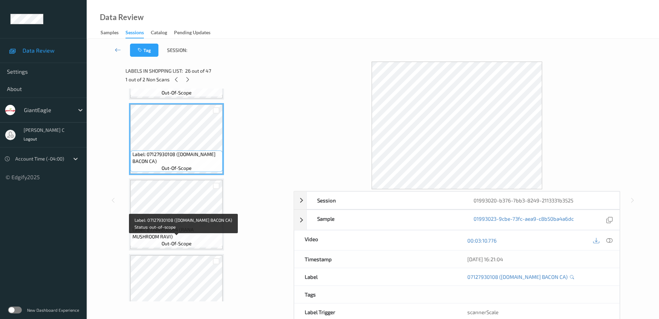
scroll to position [1878, 0]
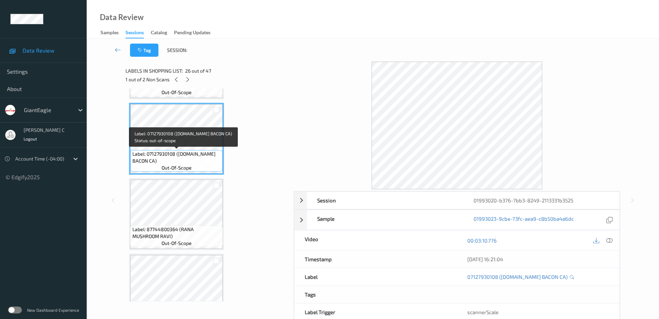
click at [190, 239] on span "Label: 87744800364 (RANA MUSHROOM RAVI)" at bounding box center [176, 233] width 89 height 14
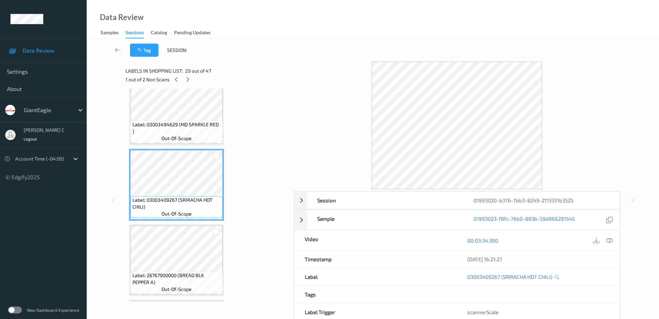
scroll to position [2094, 0]
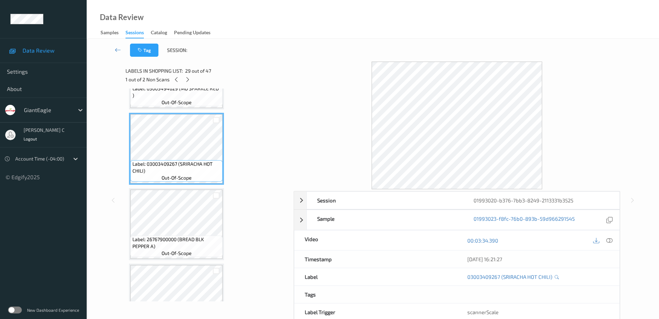
click at [190, 239] on span "Label: 26767900000 (BREAD BLK PEPPER A)" at bounding box center [176, 243] width 89 height 14
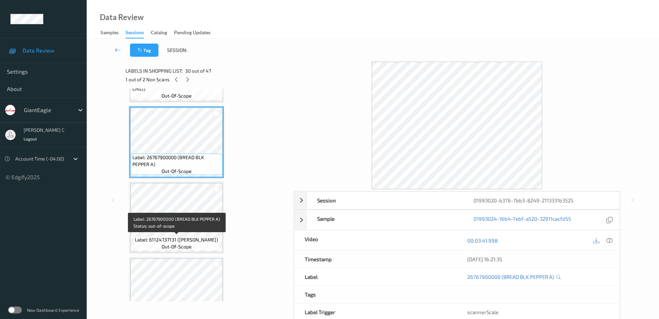
scroll to position [2181, 0]
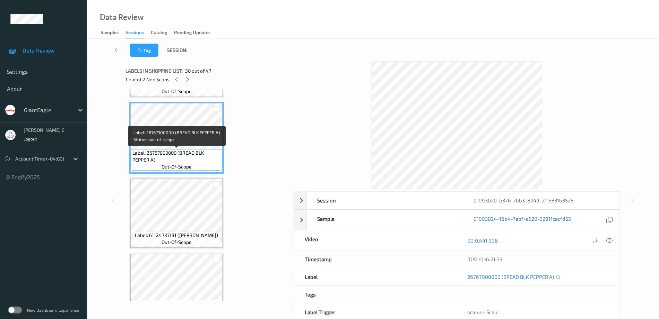
click at [190, 243] on span "out-of-scope" at bounding box center [176, 242] width 30 height 7
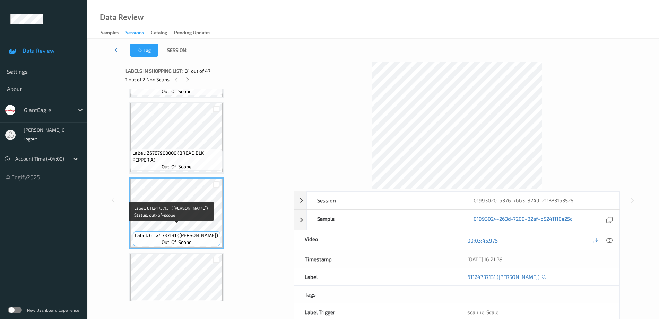
scroll to position [2224, 0]
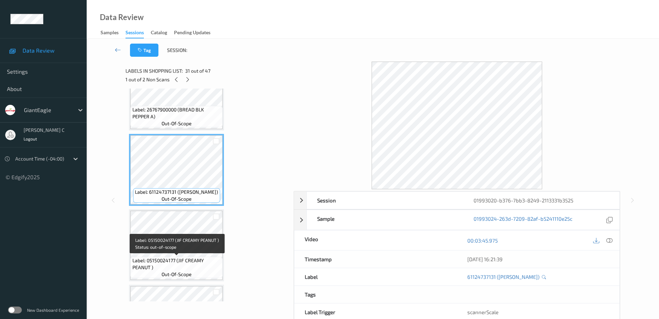
click at [177, 265] on span "Label: 05150024177 (JIF CREAMY PEANUT )" at bounding box center [176, 264] width 89 height 14
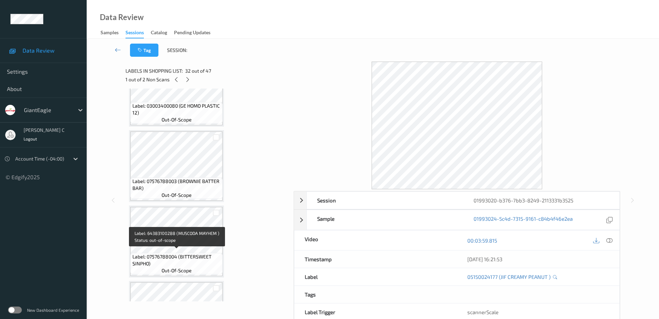
scroll to position [0, 0]
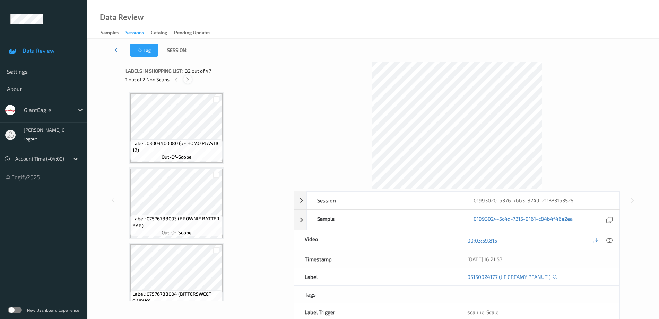
click at [186, 80] on icon at bounding box center [188, 80] width 6 height 6
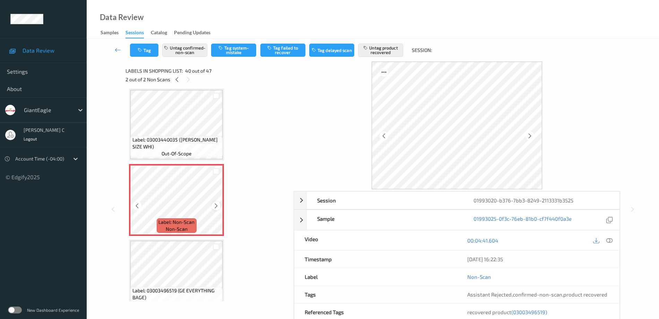
click at [218, 207] on icon at bounding box center [216, 206] width 6 height 6
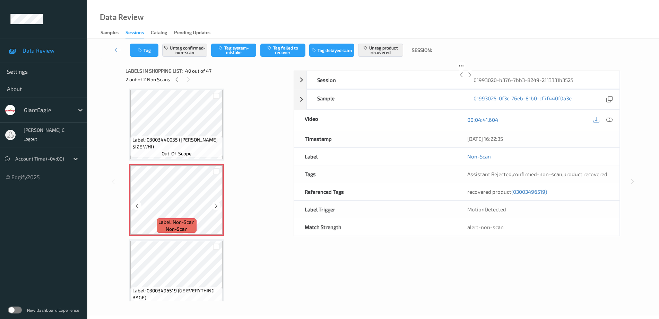
click at [218, 207] on icon at bounding box center [216, 206] width 6 height 6
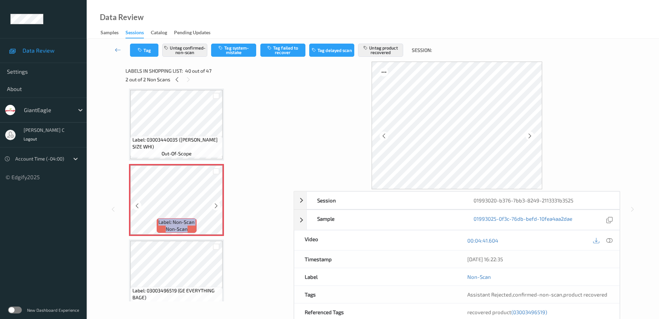
click at [218, 207] on icon at bounding box center [216, 206] width 6 height 6
click at [175, 78] on icon at bounding box center [177, 80] width 6 height 6
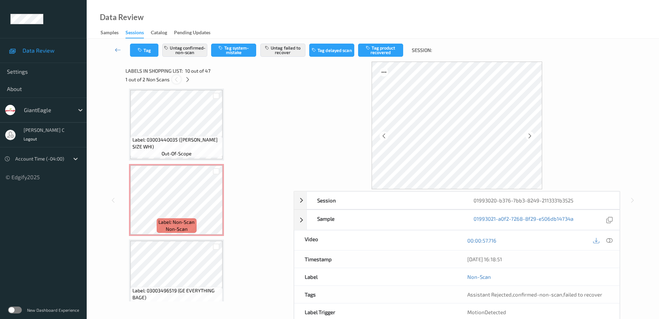
scroll to position [608, 0]
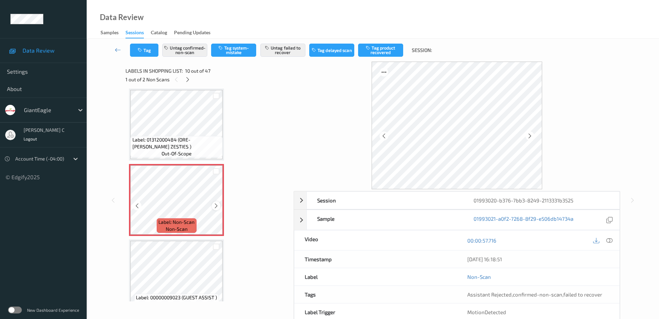
click at [217, 207] on icon at bounding box center [216, 206] width 6 height 6
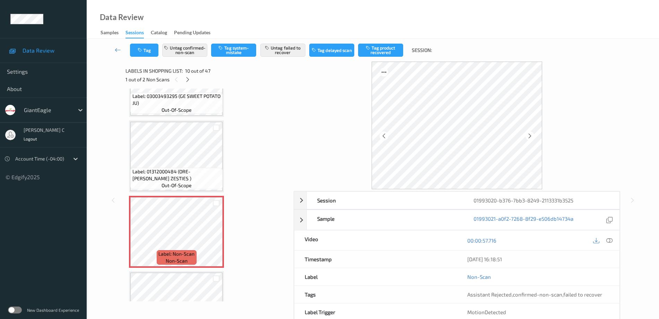
scroll to position [564, 0]
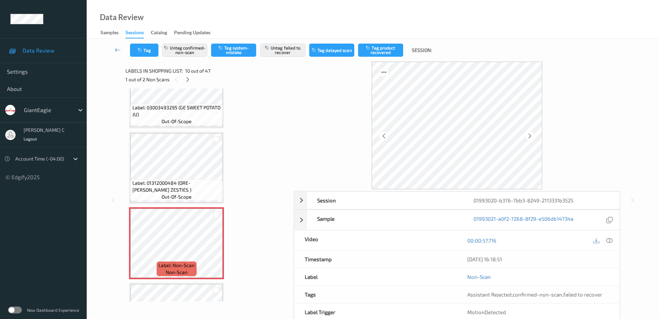
click at [165, 108] on span "Label: 03003493295 (GE SWEET POTATO JU)" at bounding box center [176, 111] width 89 height 14
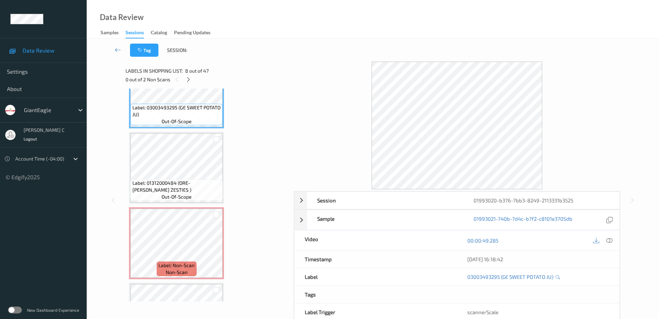
click at [606, 239] on icon at bounding box center [609, 241] width 6 height 6
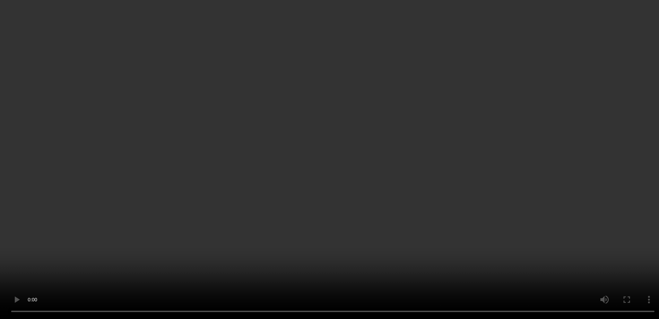
scroll to position [694, 0]
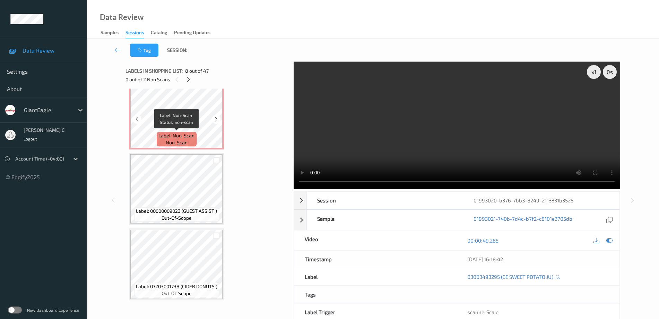
click at [184, 137] on span "Label: Non-Scan" at bounding box center [176, 135] width 36 height 7
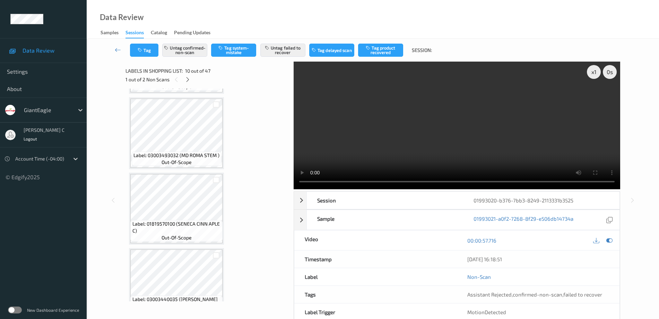
scroll to position [2773, 0]
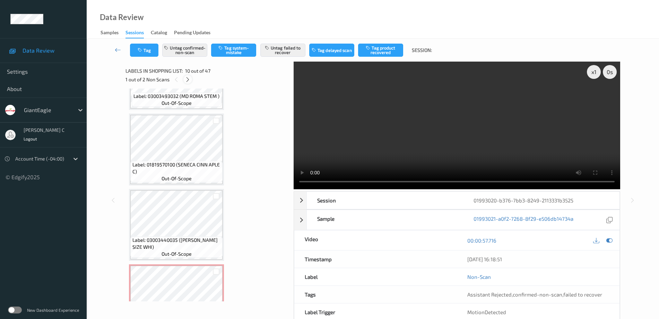
click at [188, 77] on icon at bounding box center [188, 80] width 6 height 6
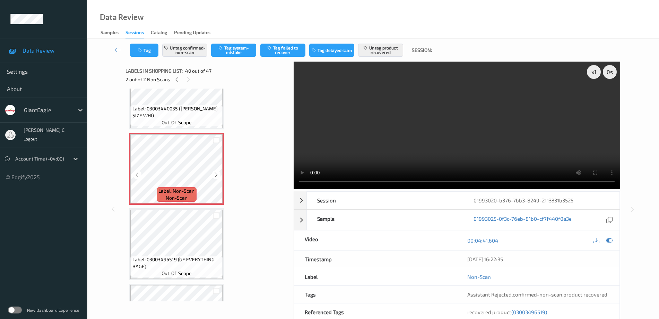
scroll to position [2917, 0]
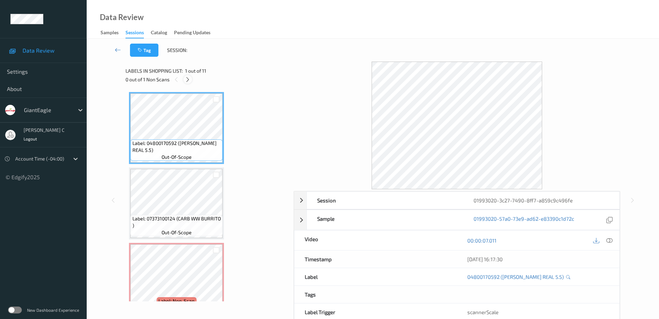
click at [189, 79] on icon at bounding box center [188, 80] width 6 height 6
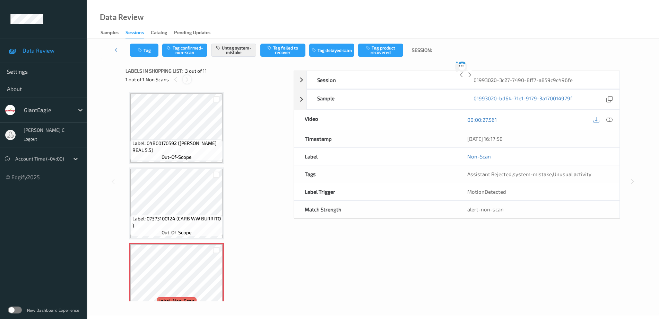
scroll to position [79, 0]
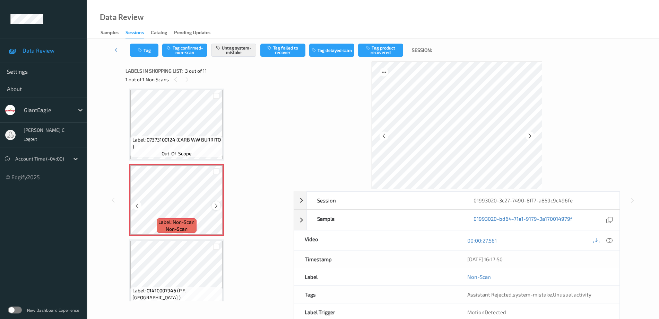
click at [217, 208] on icon at bounding box center [216, 206] width 6 height 6
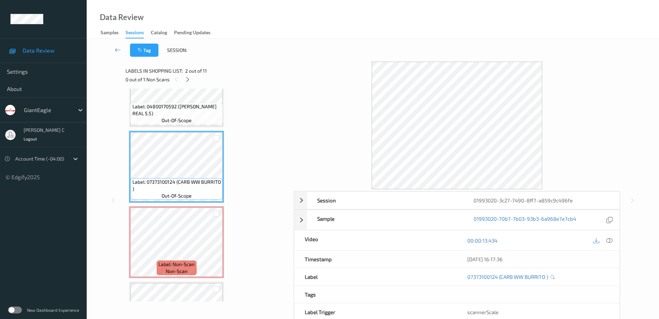
scroll to position [0, 0]
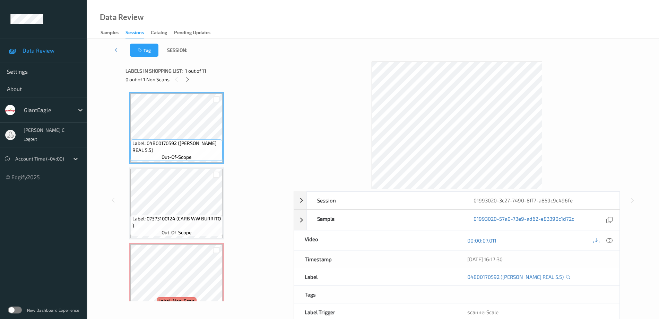
drag, startPoint x: 606, startPoint y: 242, endPoint x: 569, endPoint y: 238, distance: 37.6
click at [606, 242] on icon at bounding box center [609, 241] width 6 height 6
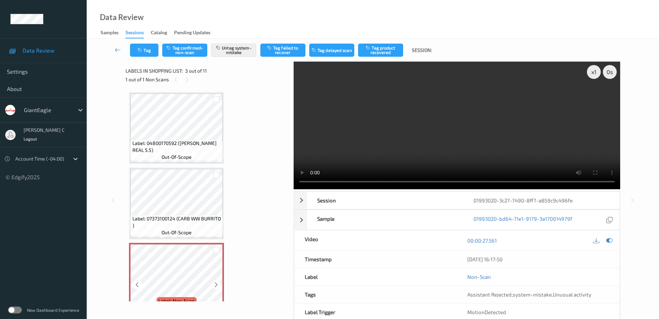
click at [218, 286] on icon at bounding box center [216, 285] width 6 height 6
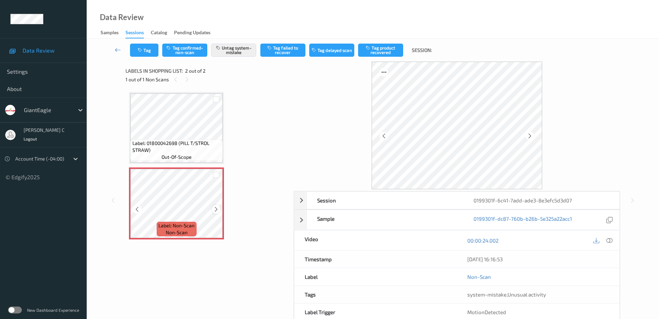
click at [216, 210] on icon at bounding box center [216, 210] width 6 height 6
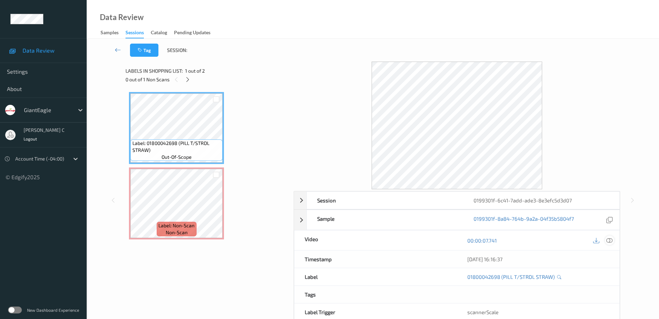
click at [609, 239] on icon at bounding box center [609, 241] width 6 height 6
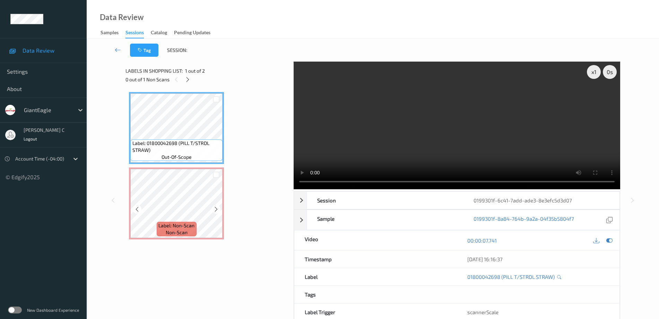
click at [183, 165] on div "Label: 01800042698 (PILL T/STRDL STRAW) out-of-scope Label: Non-Scan non-scan L…" at bounding box center [207, 166] width 156 height 148
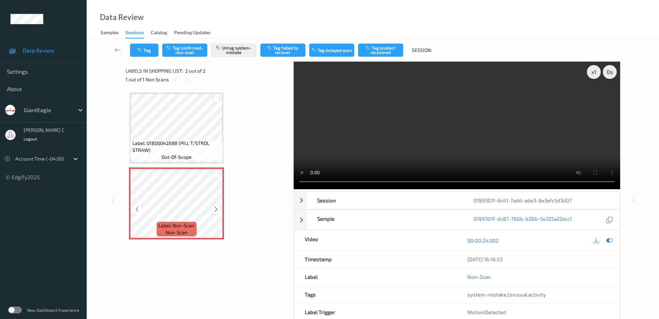
click at [214, 212] on icon at bounding box center [216, 210] width 6 height 6
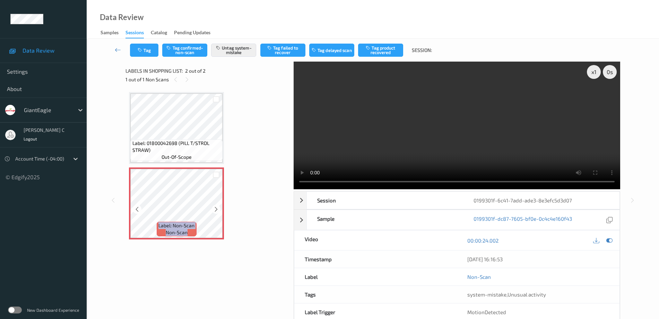
click at [214, 212] on icon at bounding box center [216, 210] width 6 height 6
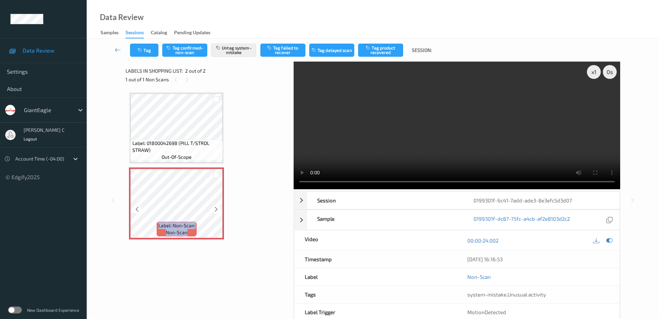
click at [214, 212] on icon at bounding box center [216, 210] width 6 height 6
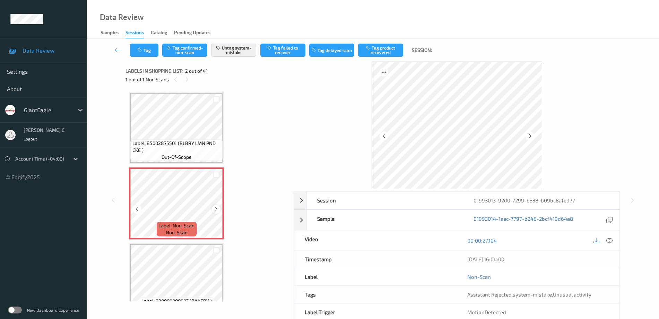
click at [215, 211] on icon at bounding box center [216, 210] width 6 height 6
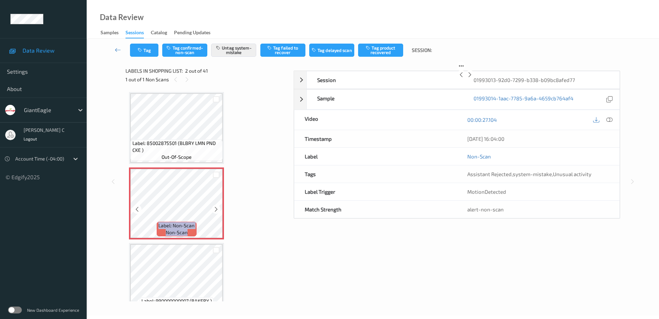
click at [215, 211] on icon at bounding box center [216, 210] width 6 height 6
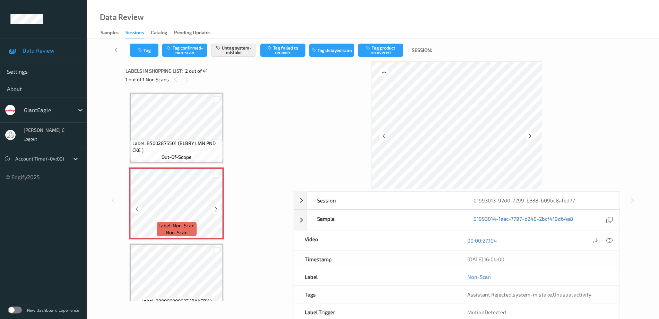
click at [215, 211] on icon at bounding box center [216, 210] width 6 height 6
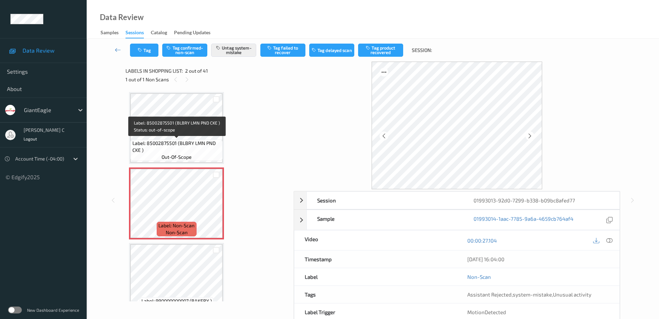
click at [166, 145] on span "Label: 85002875501 (BLBRY LMN PND CKE )" at bounding box center [176, 147] width 89 height 14
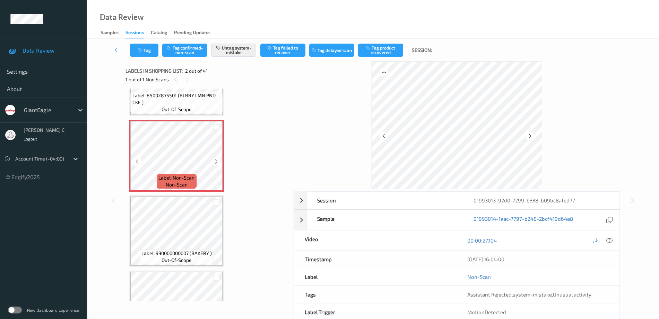
scroll to position [87, 0]
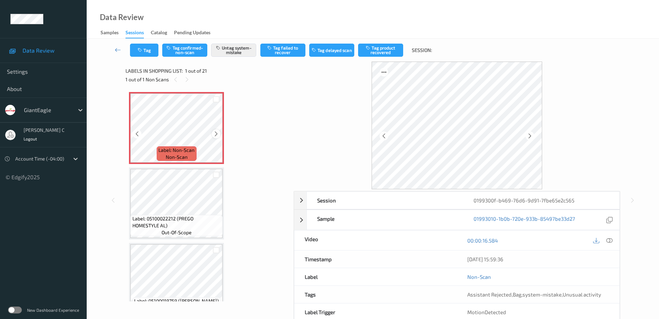
click at [216, 137] on icon at bounding box center [216, 134] width 6 height 6
click at [609, 243] on icon at bounding box center [609, 241] width 6 height 6
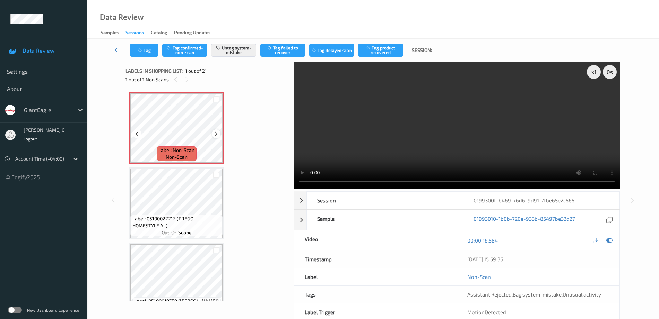
click at [218, 134] on icon at bounding box center [216, 134] width 6 height 6
click at [145, 50] on button "Tag" at bounding box center [144, 50] width 28 height 13
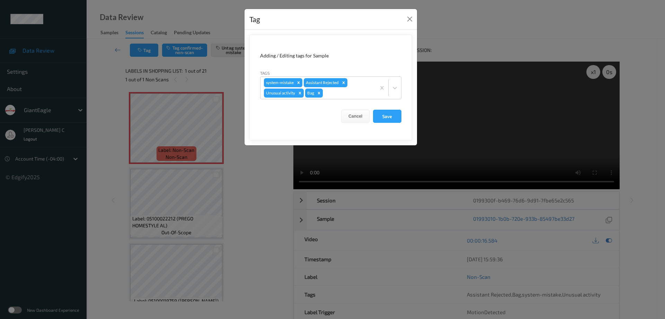
click at [298, 94] on icon "Remove Unusual activity" at bounding box center [300, 93] width 5 height 5
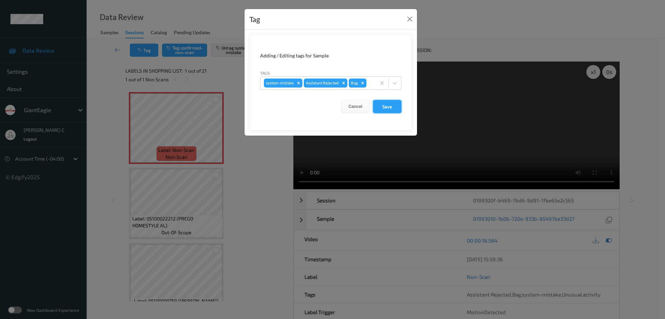
click at [388, 109] on button "Save" at bounding box center [387, 106] width 28 height 13
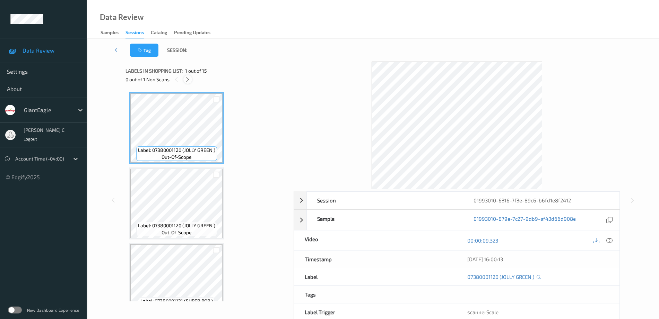
click at [190, 81] on icon at bounding box center [188, 80] width 6 height 6
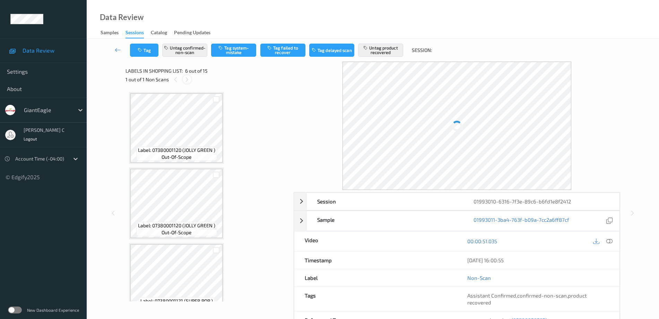
scroll to position [306, 0]
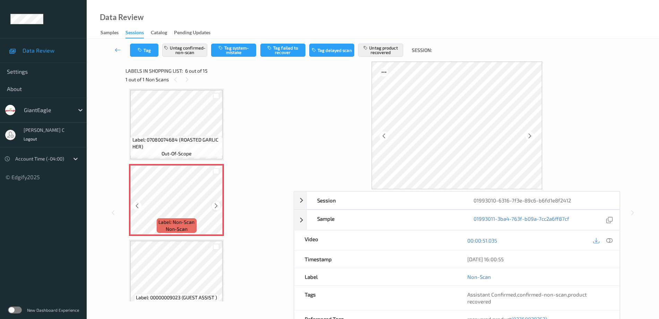
click at [214, 205] on icon at bounding box center [216, 206] width 6 height 6
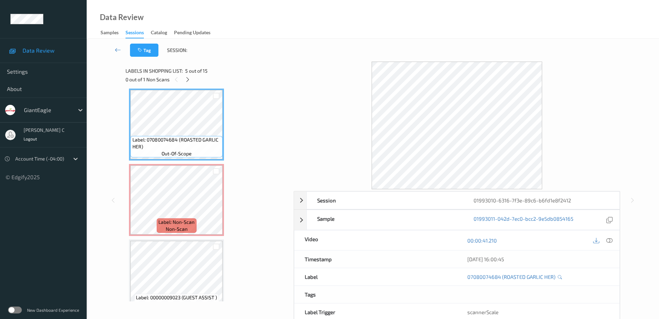
click at [614, 241] on div "00:00:41.210" at bounding box center [538, 241] width 163 height 20
click at [609, 243] on icon at bounding box center [609, 241] width 6 height 6
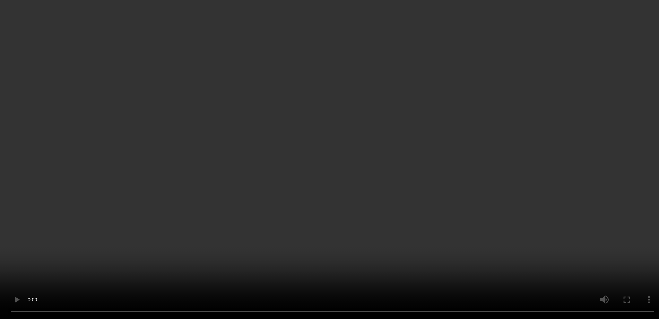
scroll to position [349, 0]
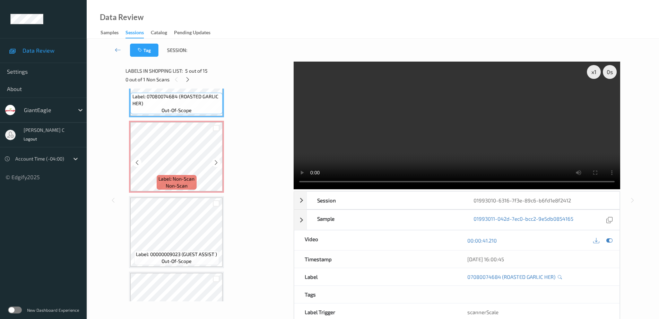
click at [173, 177] on span "Label: Non-Scan" at bounding box center [176, 179] width 36 height 7
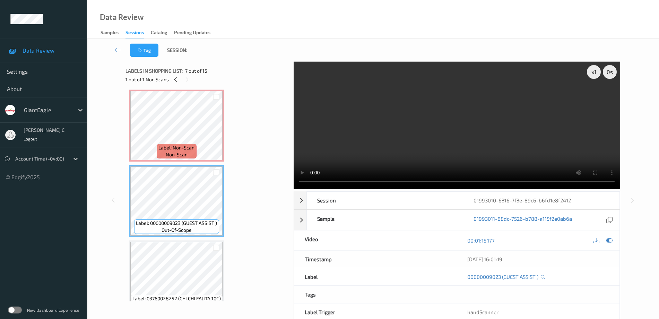
scroll to position [392, 0]
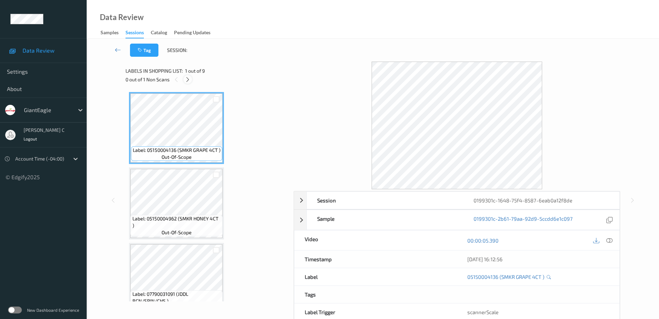
click at [188, 79] on icon at bounding box center [188, 80] width 6 height 6
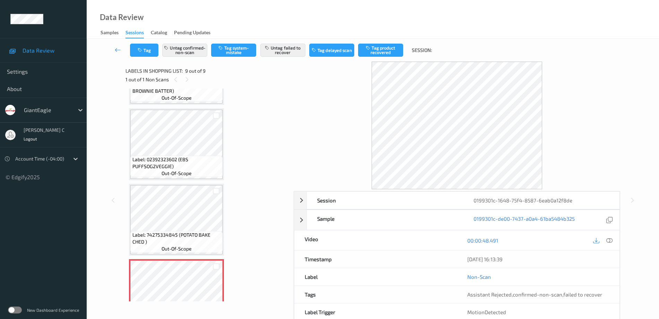
scroll to position [427, 0]
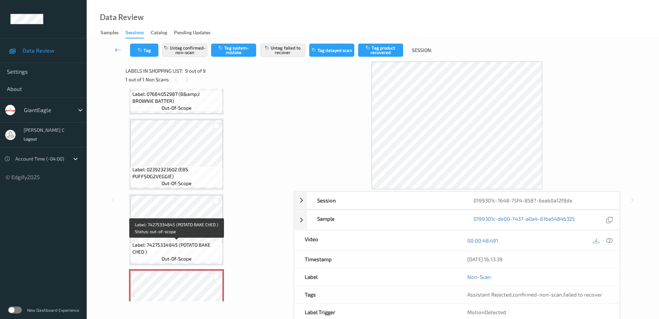
click at [181, 171] on span "Label: 02392323602 (EBS PUFFSOG2VEGGIE)" at bounding box center [176, 173] width 89 height 14
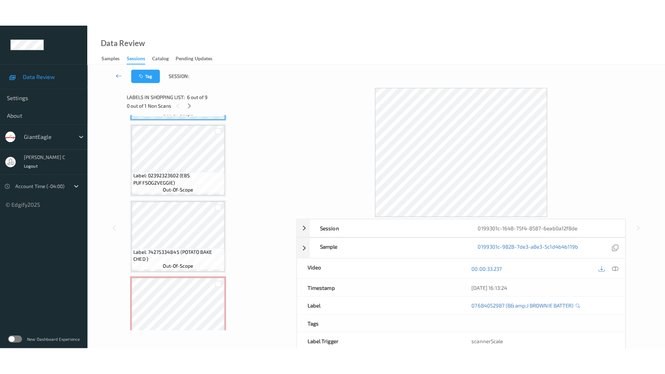
scroll to position [470, 0]
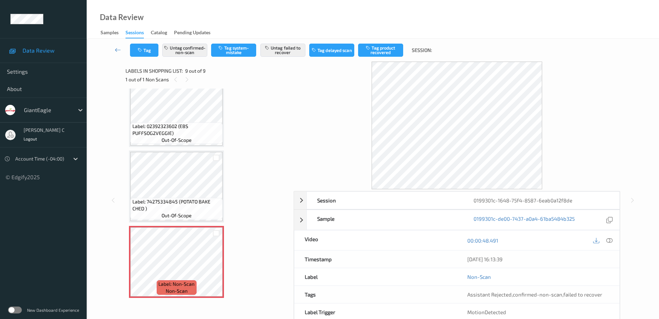
click at [182, 199] on span "Label: 74275334845 (POTATO BAKE CHED )" at bounding box center [176, 206] width 89 height 14
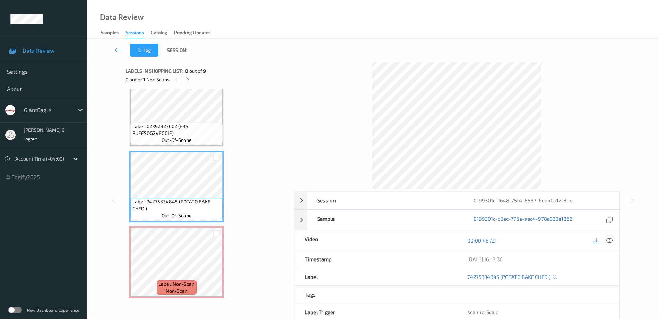
click at [613, 240] on div at bounding box center [609, 240] width 9 height 9
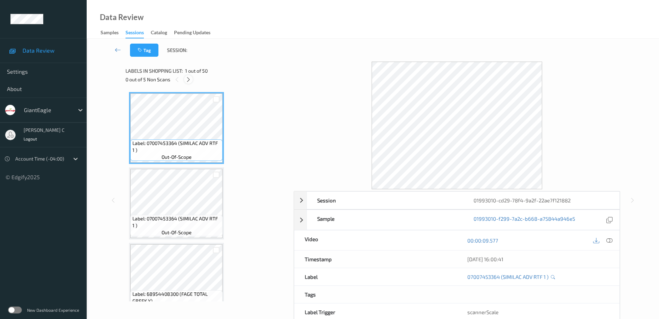
click at [186, 78] on icon at bounding box center [188, 80] width 6 height 6
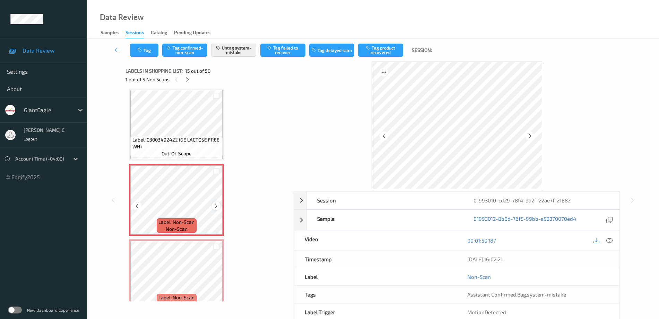
click at [216, 206] on icon at bounding box center [216, 206] width 6 height 6
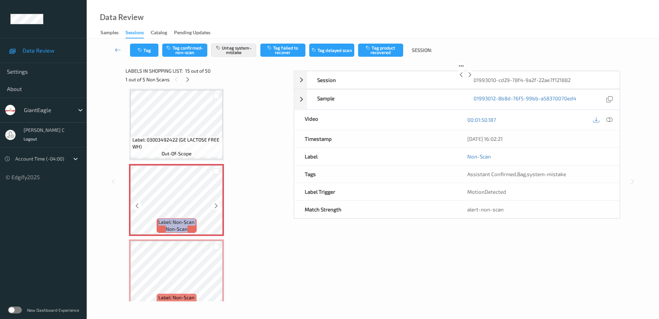
click at [216, 206] on icon at bounding box center [216, 206] width 6 height 6
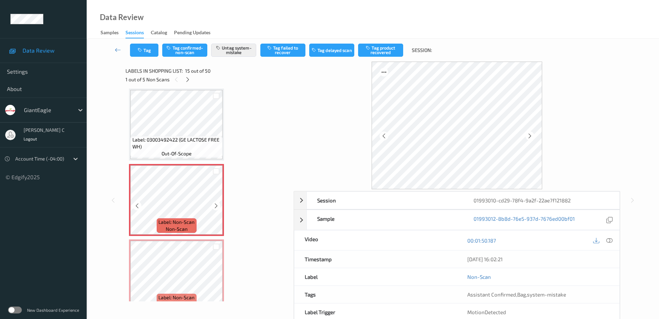
click at [216, 206] on icon at bounding box center [216, 206] width 6 height 6
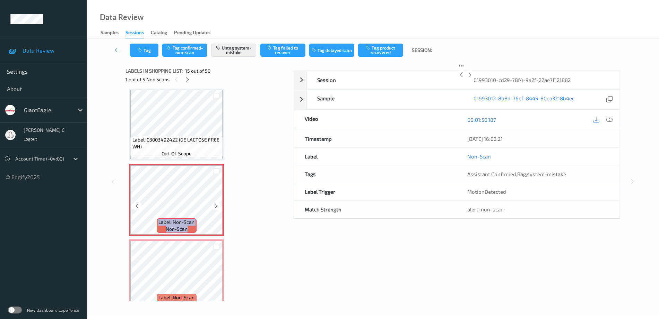
click at [216, 206] on icon at bounding box center [216, 206] width 6 height 6
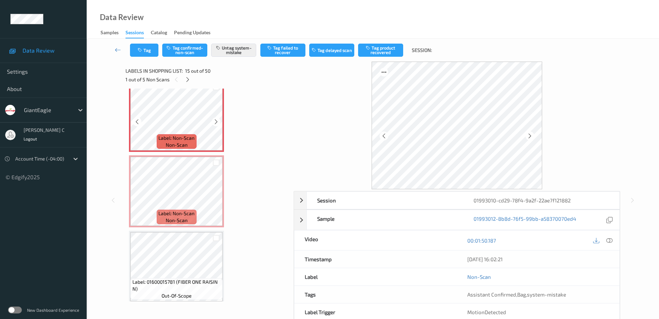
scroll to position [1072, 0]
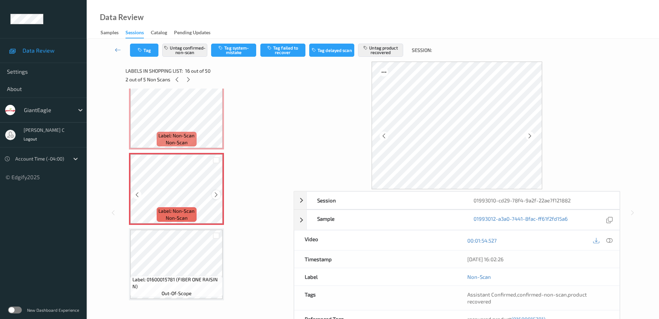
click at [215, 195] on icon at bounding box center [216, 195] width 6 height 6
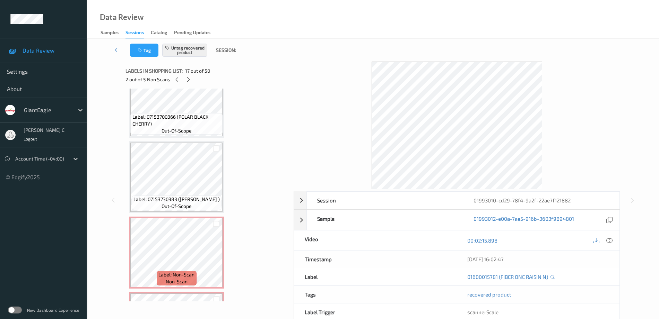
scroll to position [1462, 0]
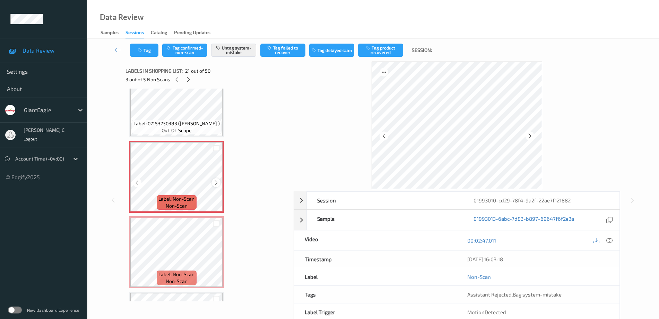
click at [213, 180] on icon at bounding box center [216, 183] width 6 height 6
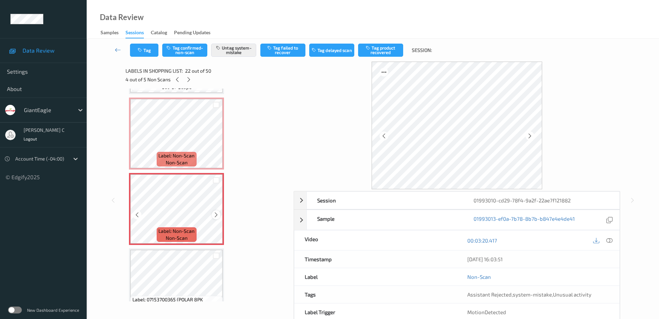
click at [214, 216] on icon at bounding box center [216, 215] width 6 height 6
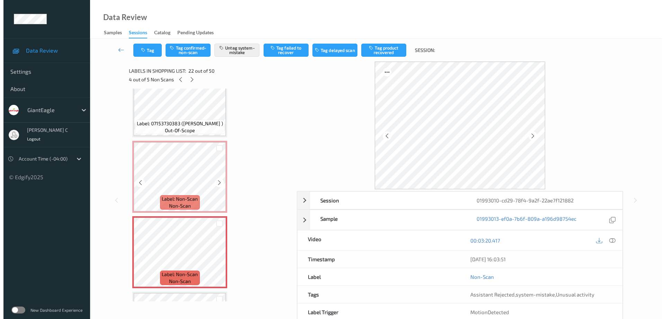
scroll to position [1419, 0]
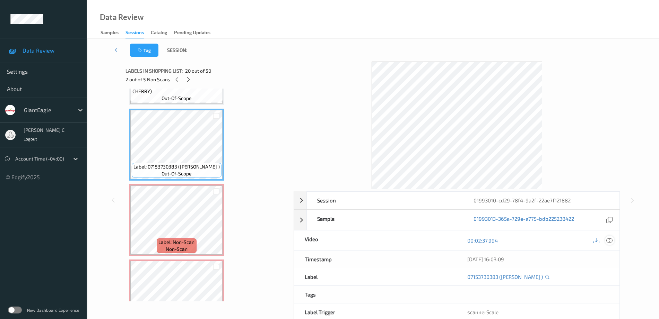
click at [606, 239] on div at bounding box center [609, 240] width 9 height 9
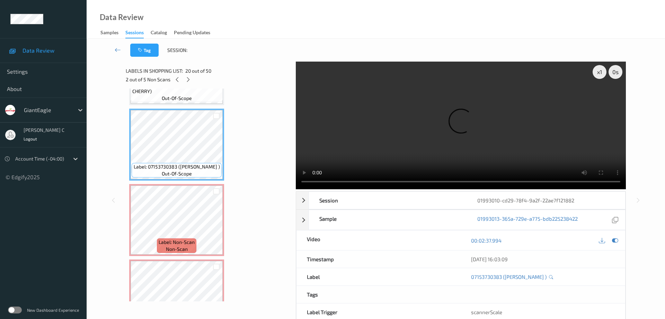
drag, startPoint x: 295, startPoint y: 96, endPoint x: 296, endPoint y: 160, distance: 63.4
click at [295, 95] on div "x 1 0 s Session 01993010-cd29-78f4-9a2f-22ae7f121882 Session ID 01993010-cd29-7…" at bounding box center [376, 201] width 500 height 278
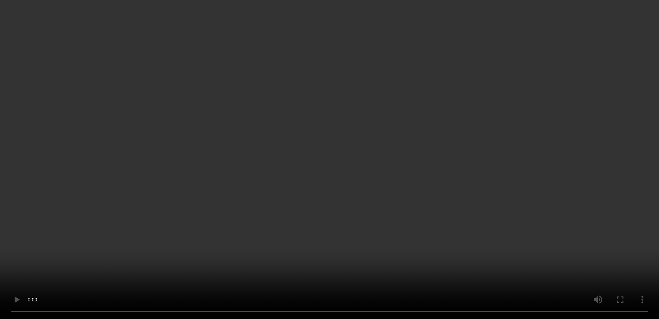
scroll to position [2198, 0]
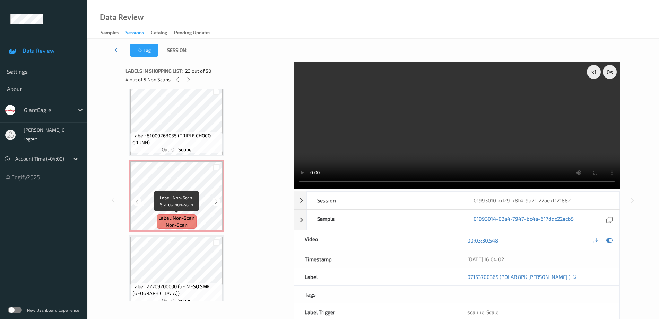
click at [184, 216] on span "Label: Non-Scan" at bounding box center [176, 218] width 36 height 7
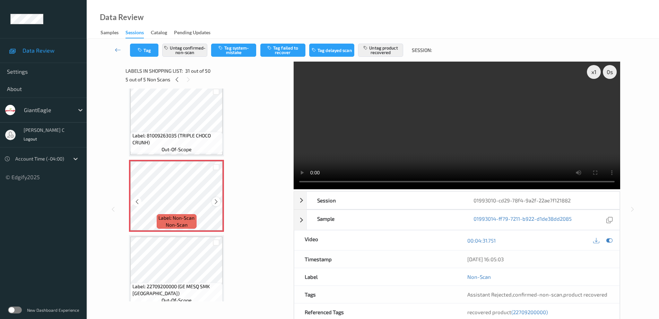
click at [216, 199] on icon at bounding box center [216, 202] width 6 height 6
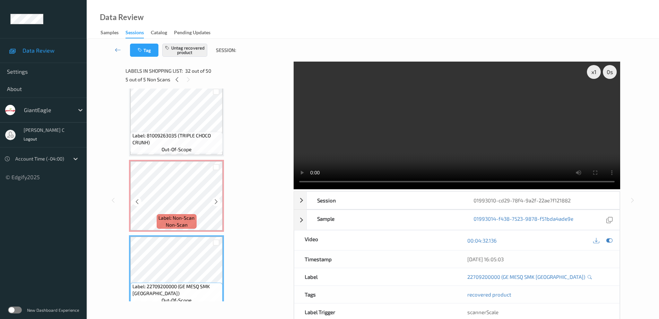
click at [179, 141] on span "Label: 81009263035 (TRIPLE CHOCO CRUNH)" at bounding box center [176, 139] width 89 height 14
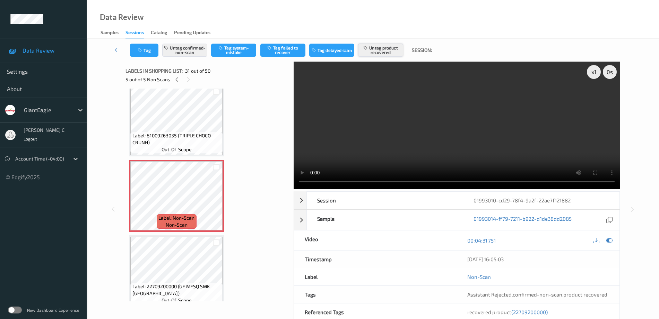
click at [380, 52] on button "Untag product recovered" at bounding box center [380, 50] width 45 height 13
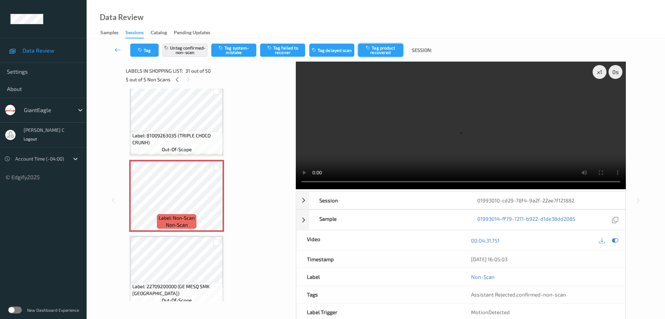
click at [380, 51] on button "Tag product recovered" at bounding box center [380, 50] width 45 height 13
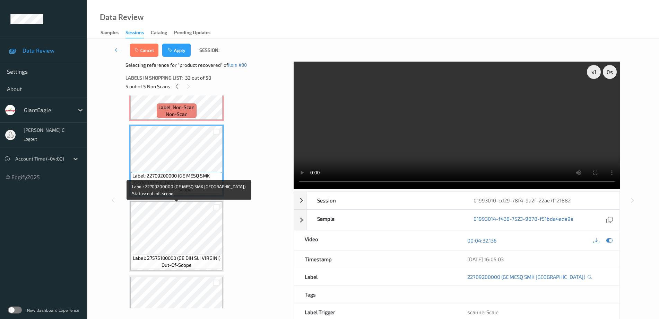
scroll to position [2328, 0]
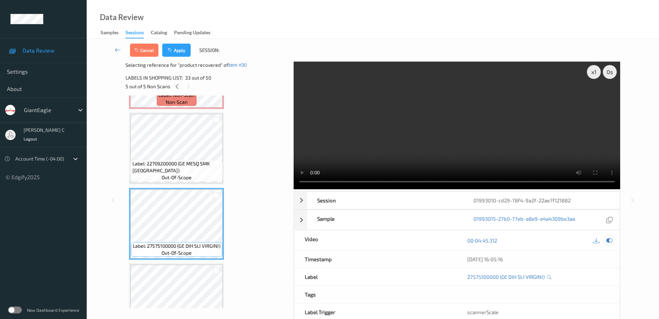
click at [609, 238] on icon at bounding box center [609, 241] width 6 height 6
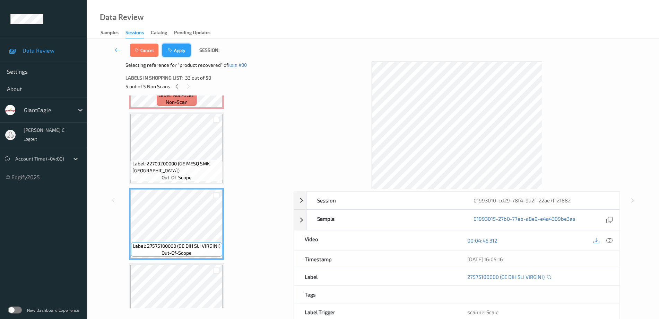
click at [175, 49] on button "Apply" at bounding box center [176, 50] width 28 height 13
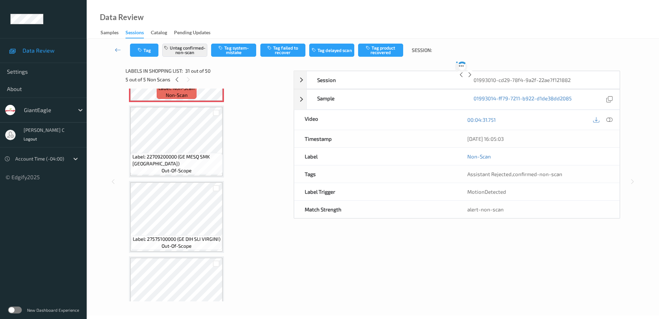
scroll to position [2194, 0]
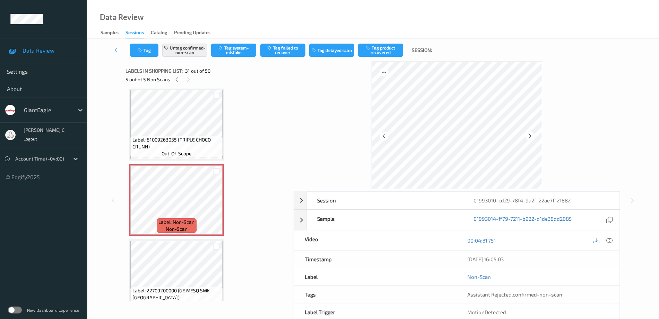
click at [232, 2] on div "Data Review Samples Sessions Catalog Pending Updates" at bounding box center [373, 19] width 572 height 39
